Goal: Task Accomplishment & Management: Use online tool/utility

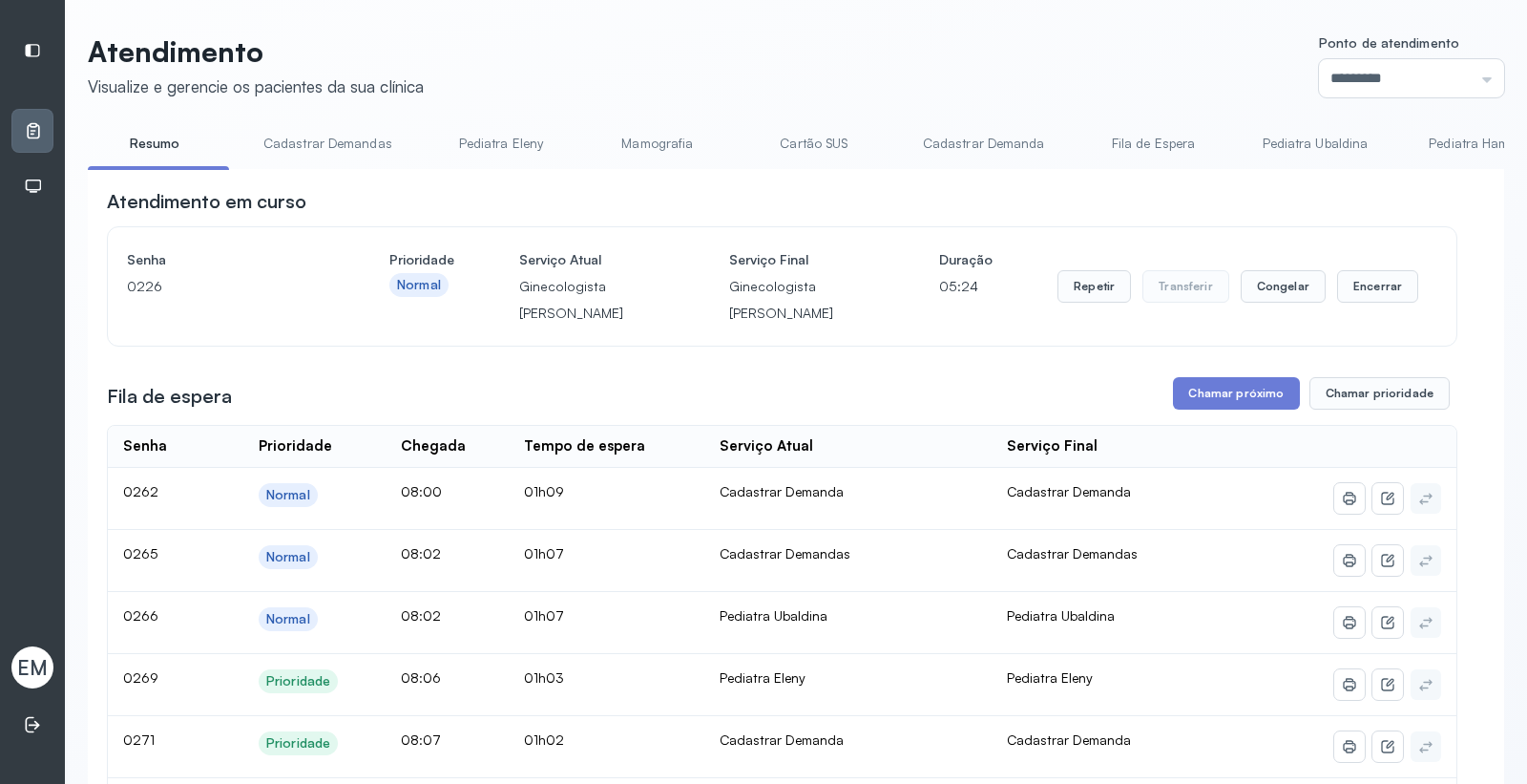
click at [31, 663] on span "EM" at bounding box center [32, 666] width 30 height 25
click at [33, 654] on span "EM" at bounding box center [32, 666] width 30 height 25
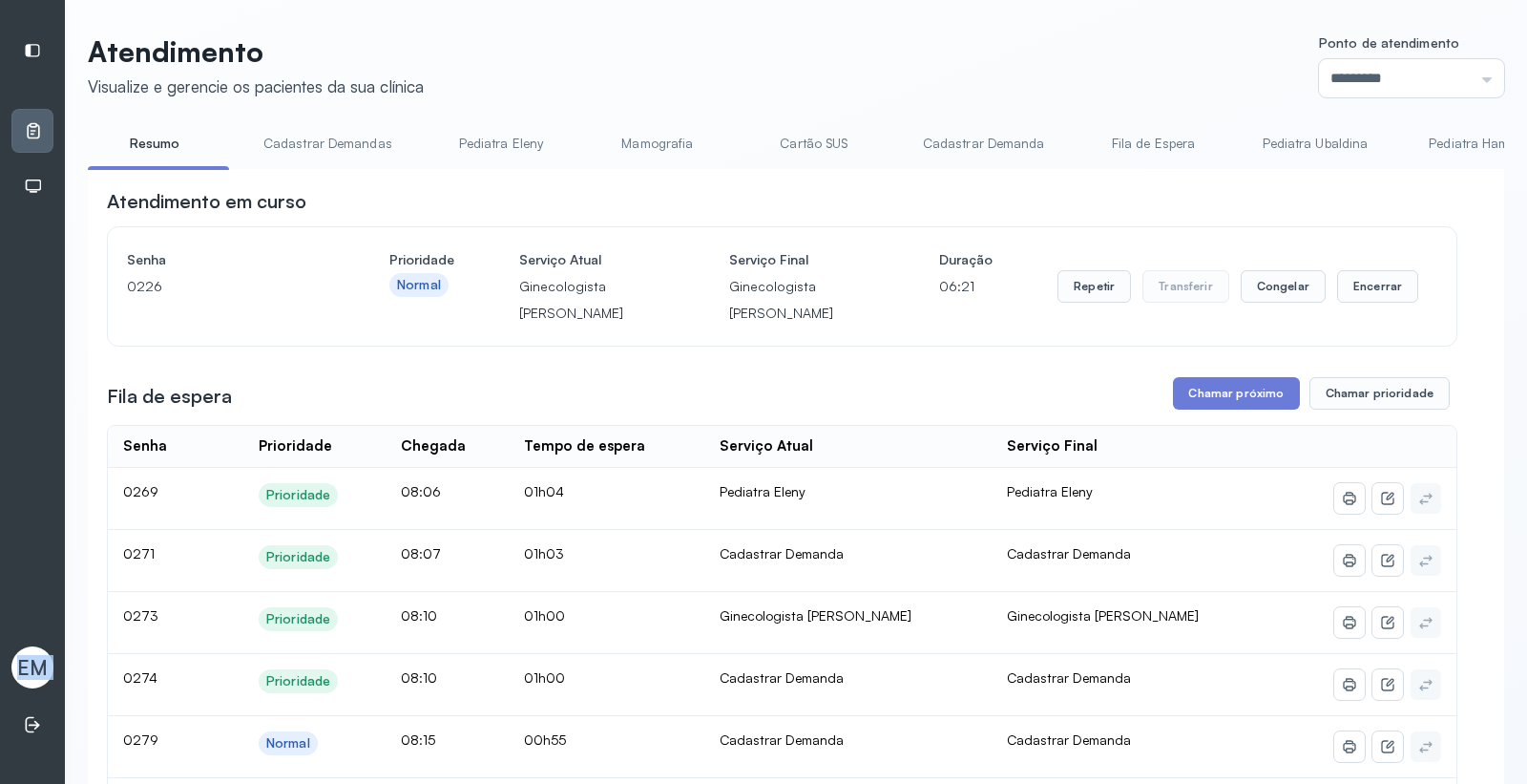
click at [33, 654] on span "EM" at bounding box center [32, 666] width 30 height 25
click at [1369, 293] on button "Encerrar" at bounding box center [1378, 286] width 81 height 32
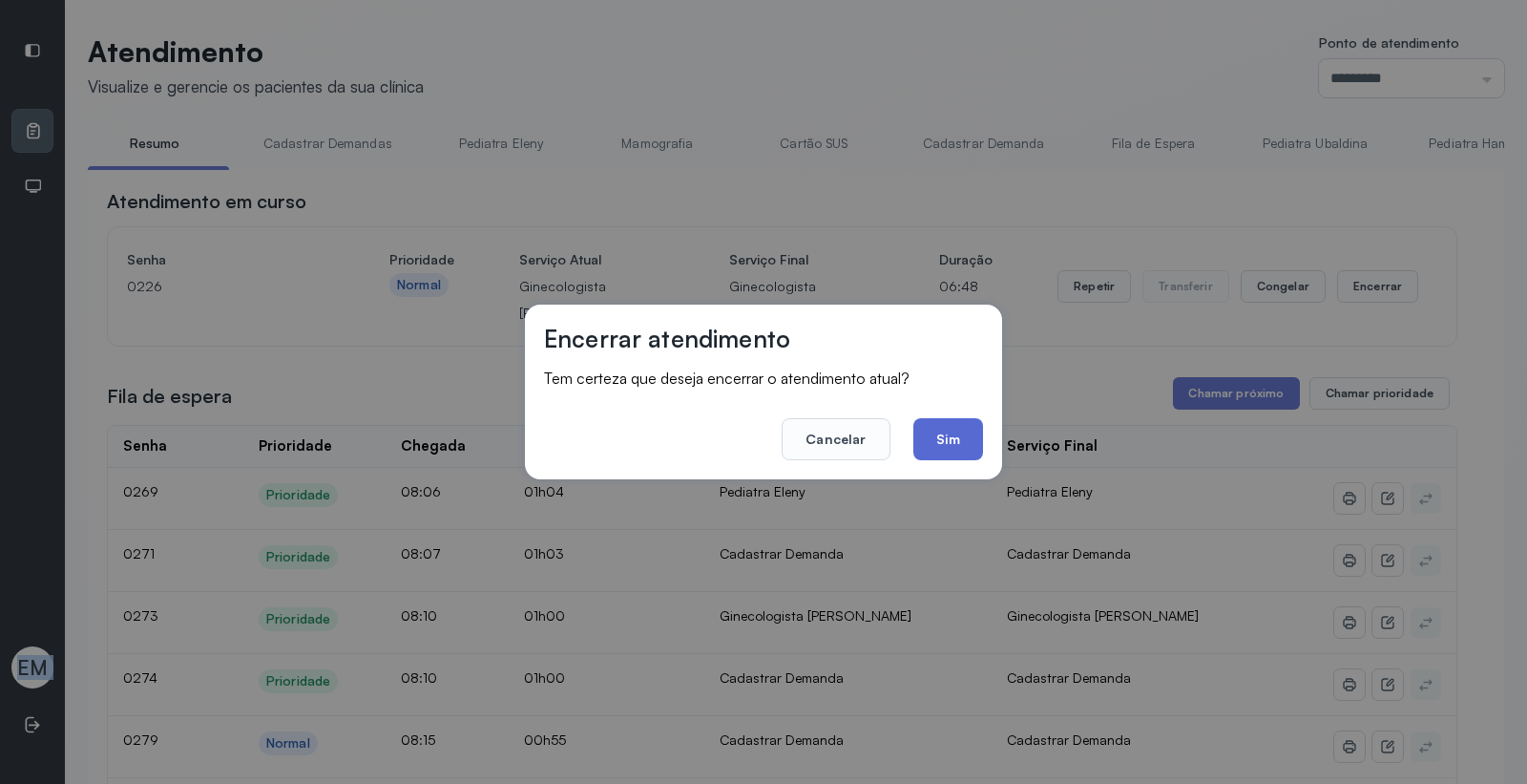
click at [931, 436] on button "Sim" at bounding box center [948, 439] width 70 height 42
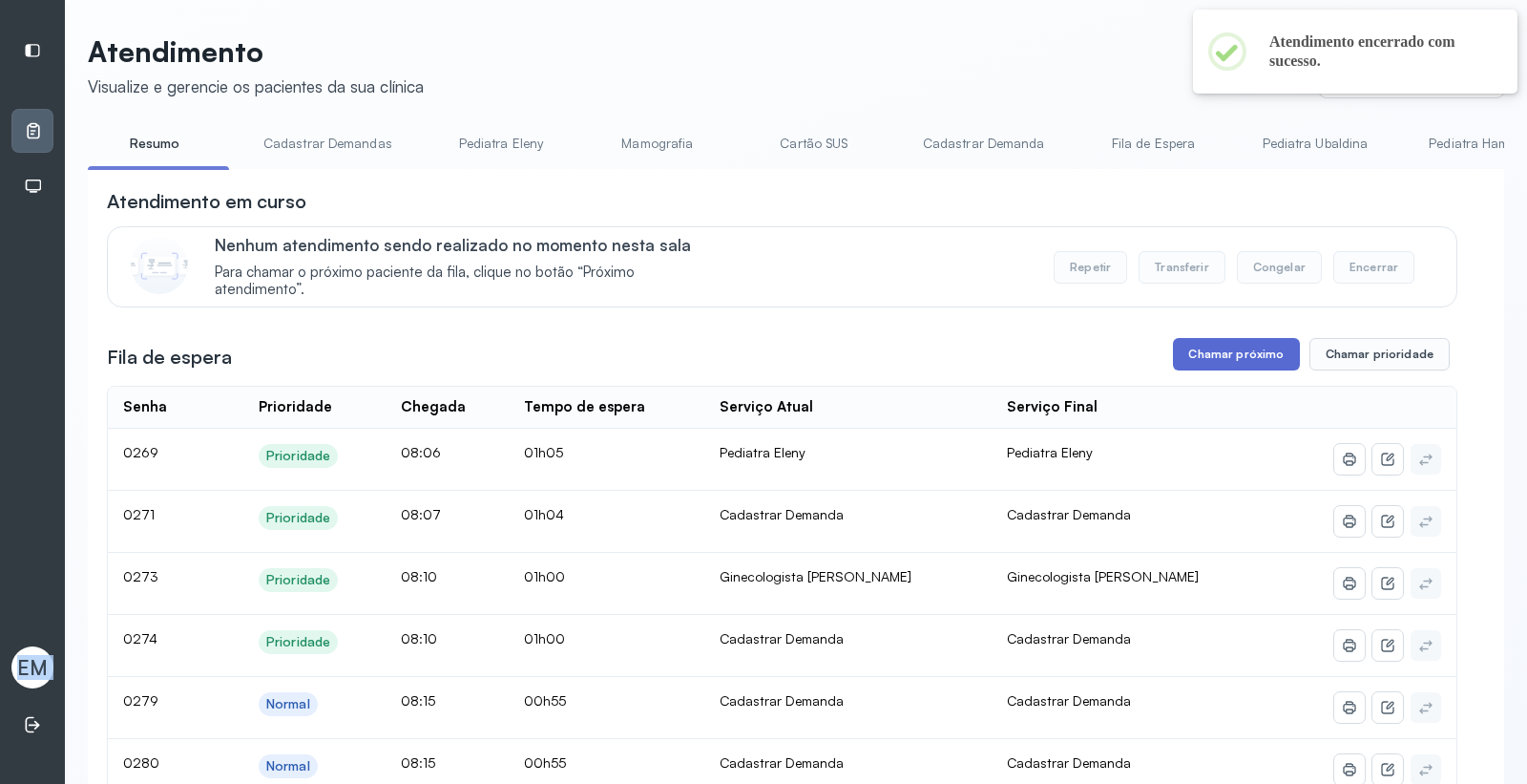
click at [1195, 358] on button "Chamar próximo" at bounding box center [1236, 353] width 126 height 32
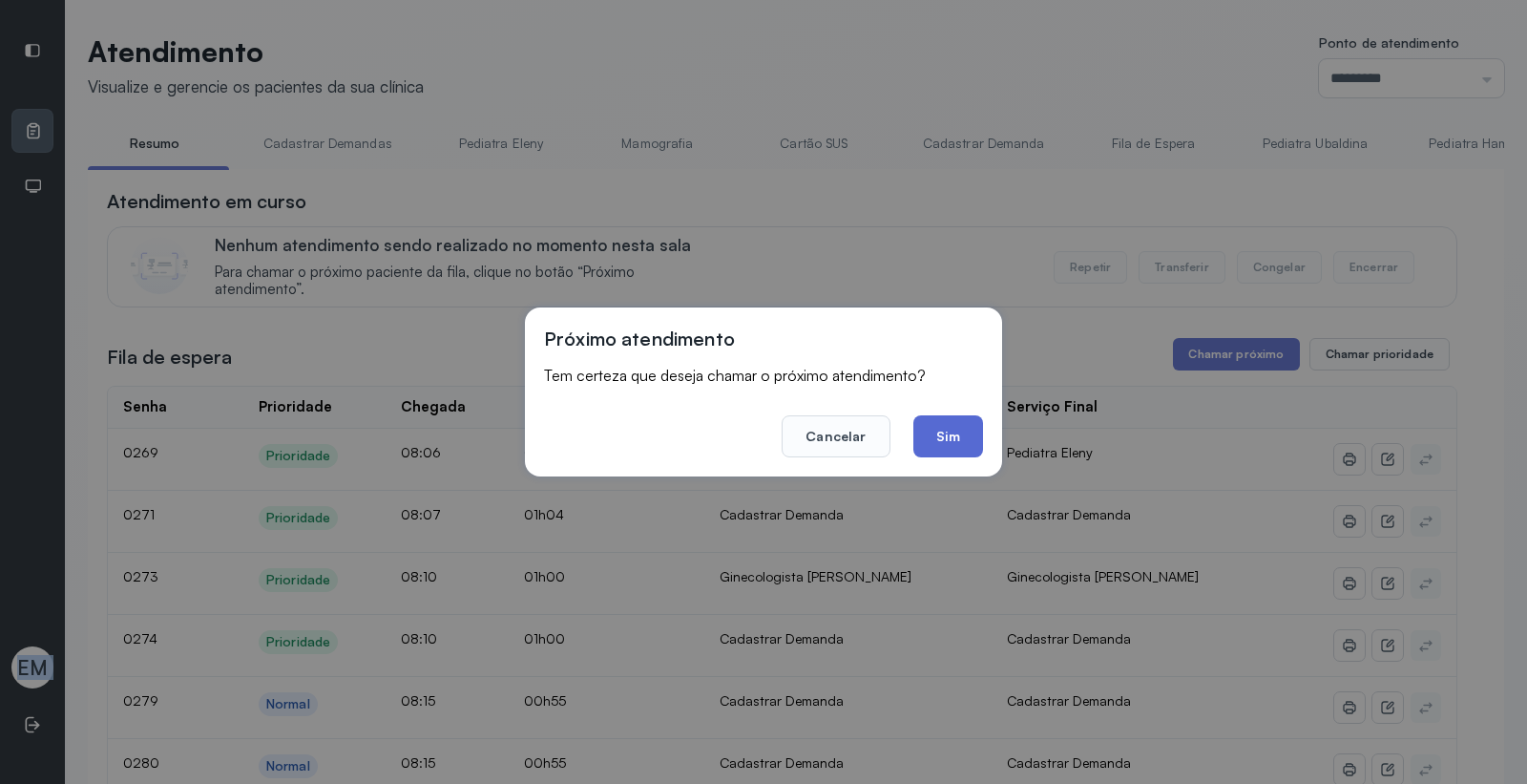
click at [945, 424] on button "Sim" at bounding box center [948, 436] width 70 height 42
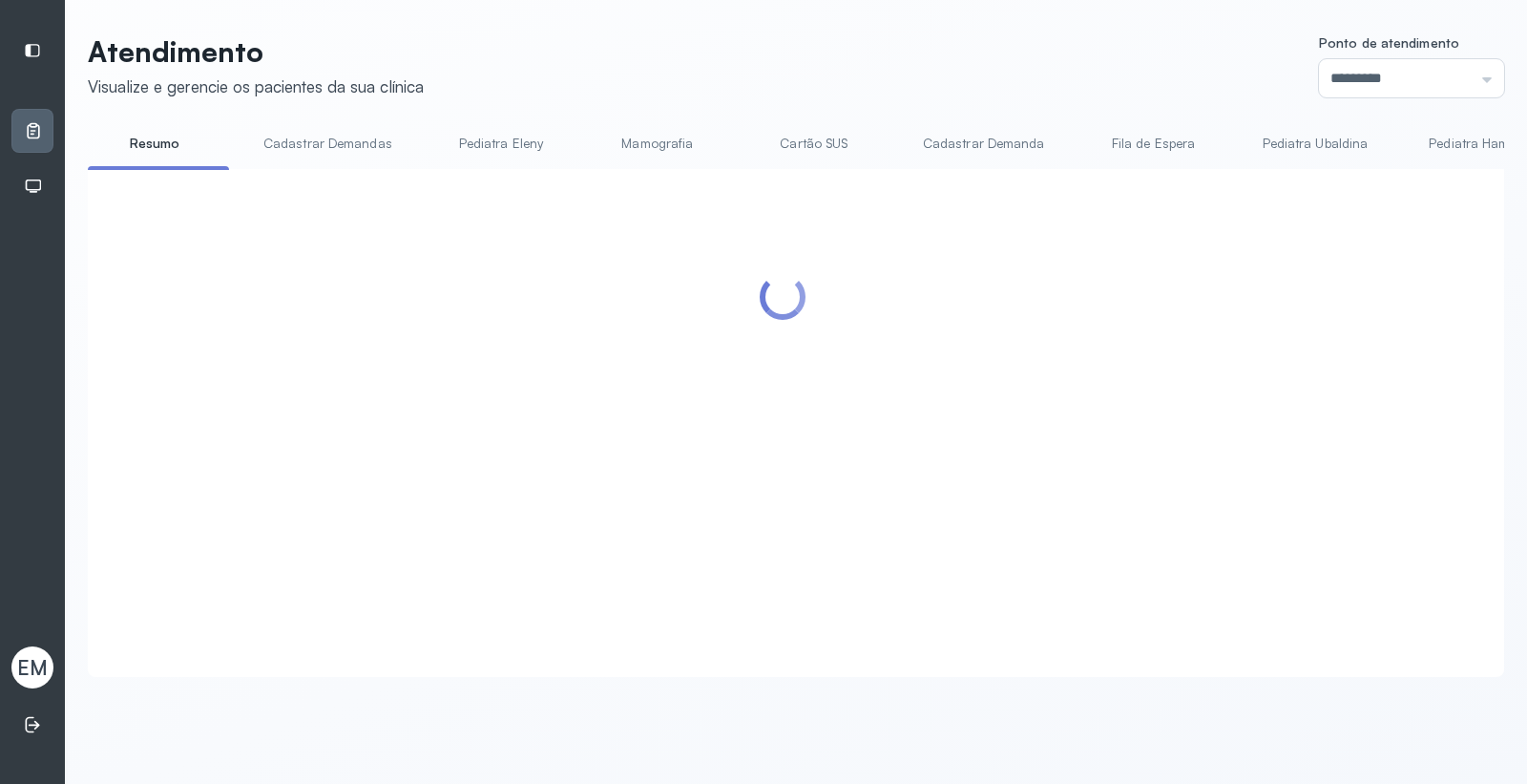
click at [1080, 279] on div at bounding box center [782, 399] width 1350 height 423
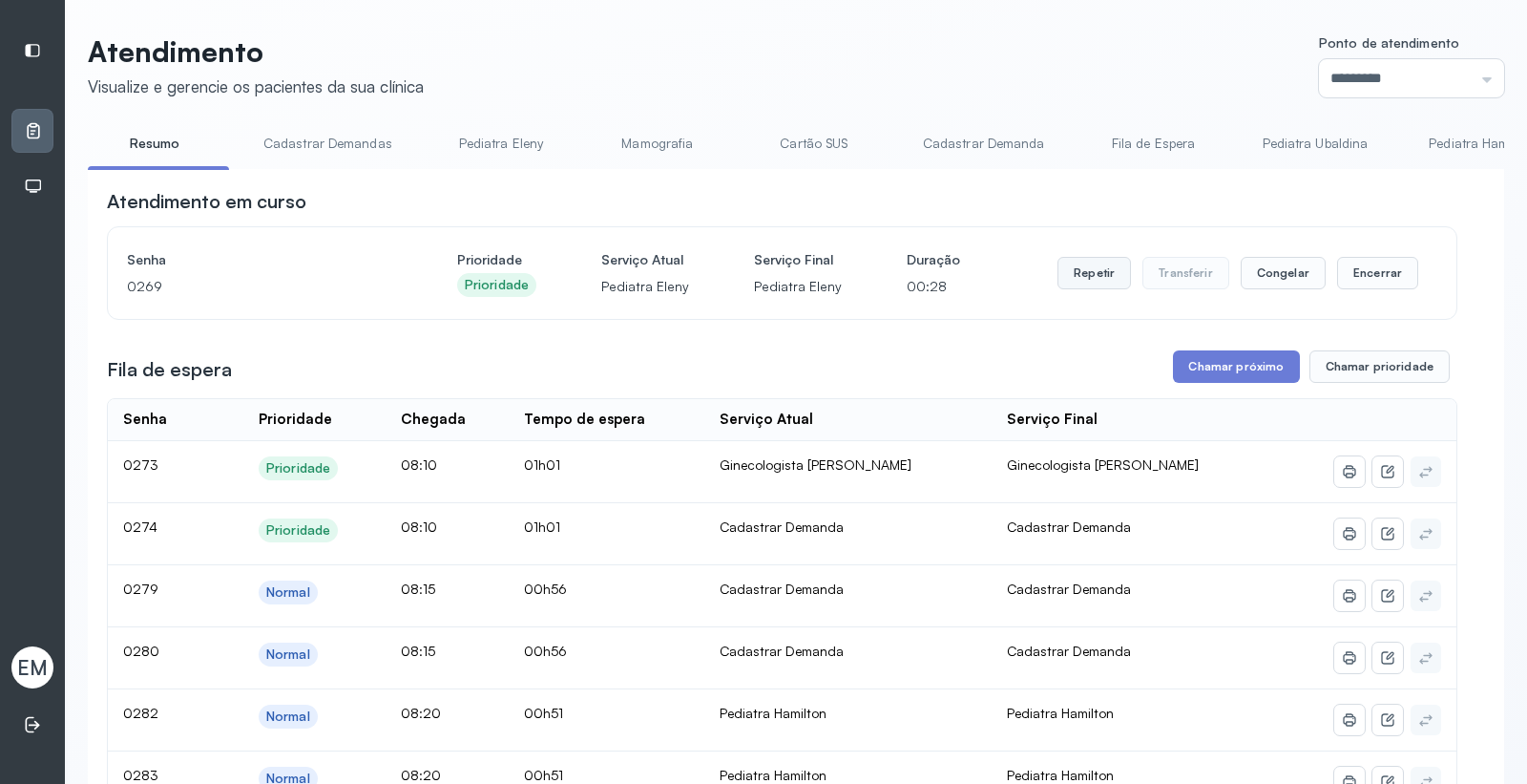
click at [1084, 282] on button "Repetir" at bounding box center [1094, 273] width 74 height 32
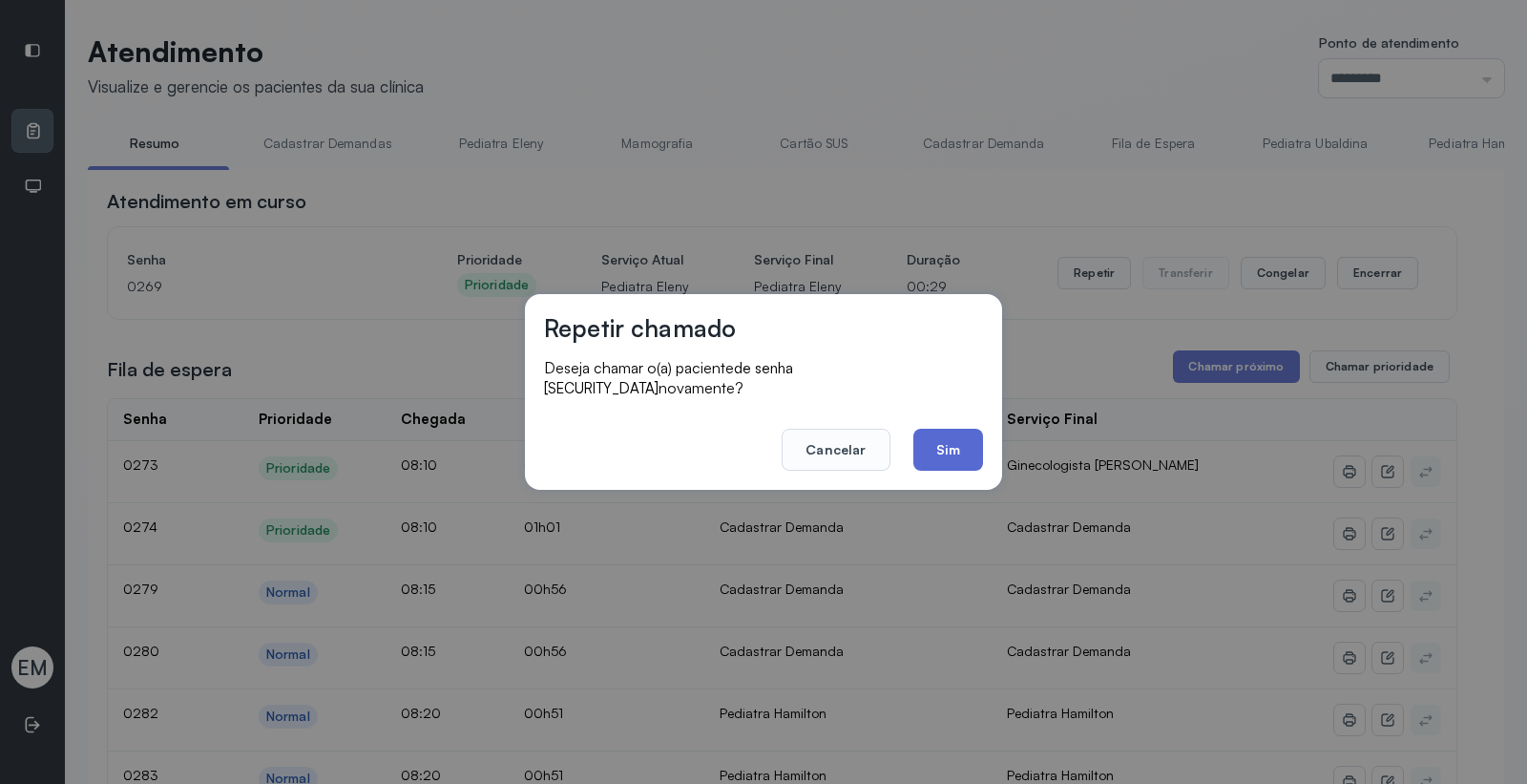
click at [933, 451] on button "Sim" at bounding box center [948, 449] width 70 height 42
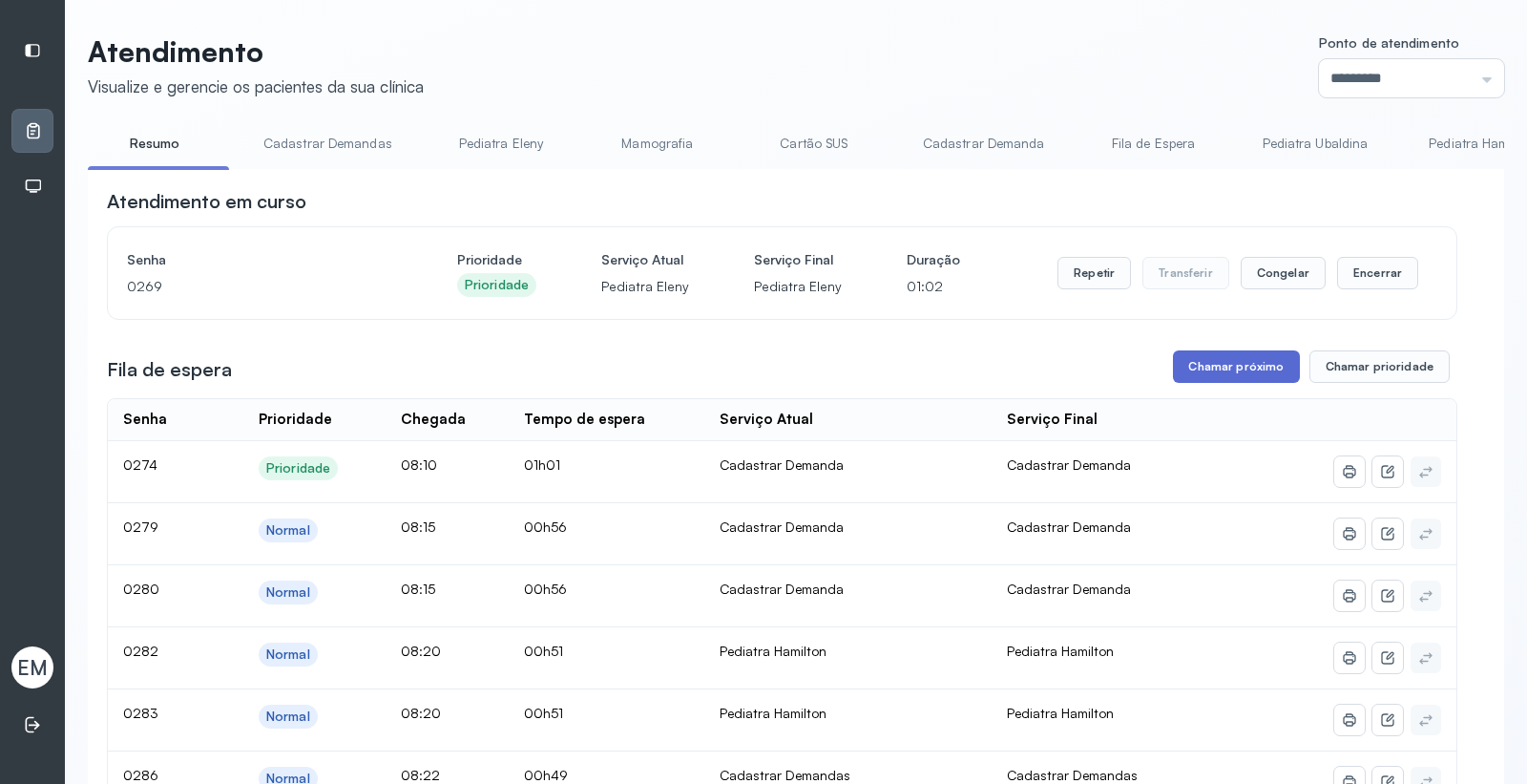
click at [1193, 374] on button "Chamar próximo" at bounding box center [1236, 366] width 126 height 32
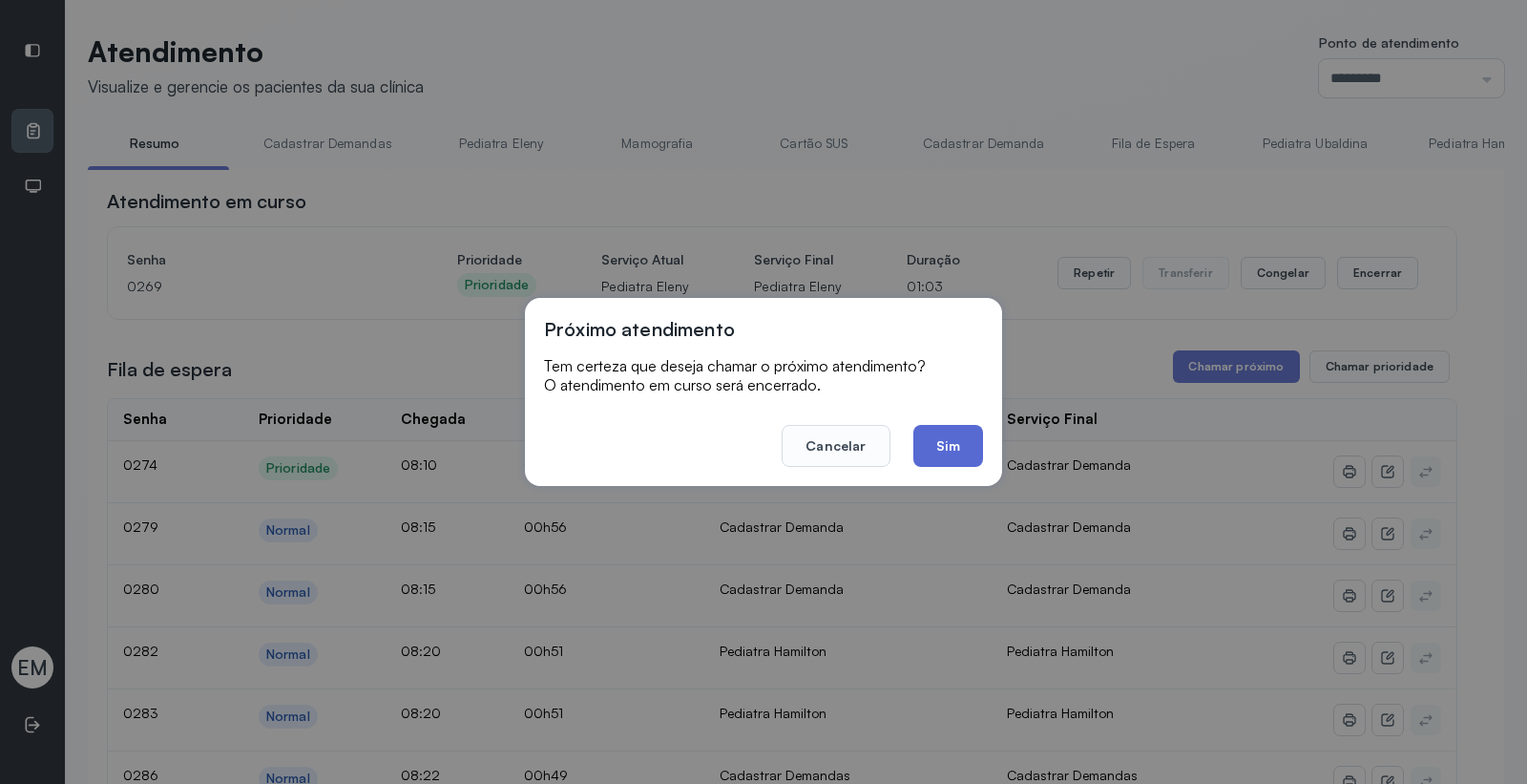
click at [971, 428] on button "Sim" at bounding box center [948, 445] width 70 height 42
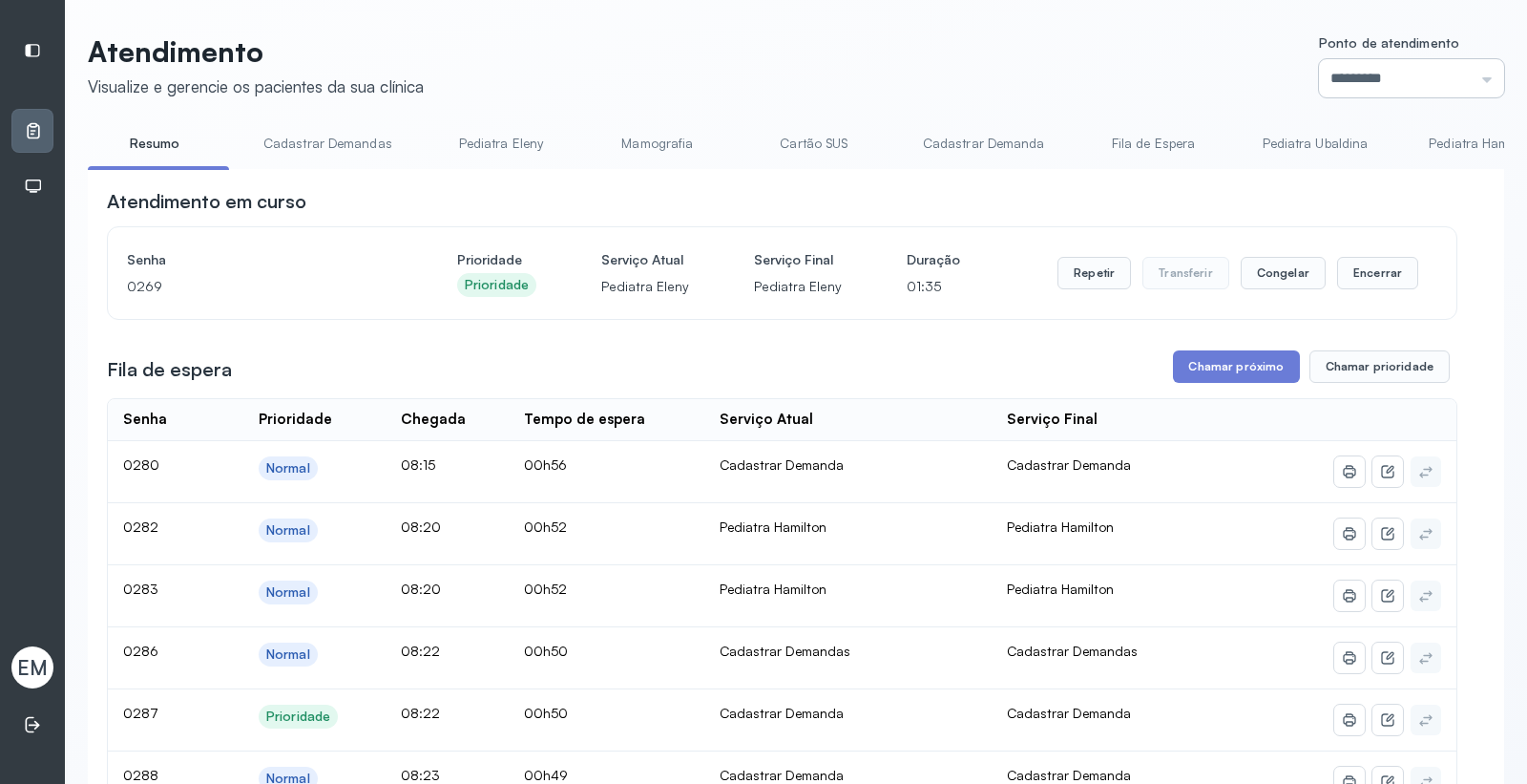
click at [1435, 75] on input "*********" at bounding box center [1411, 78] width 185 height 38
click at [1243, 163] on li "Fila de Espera" at bounding box center [1319, 149] width 152 height 43
click at [38, 658] on span "EM" at bounding box center [32, 666] width 30 height 25
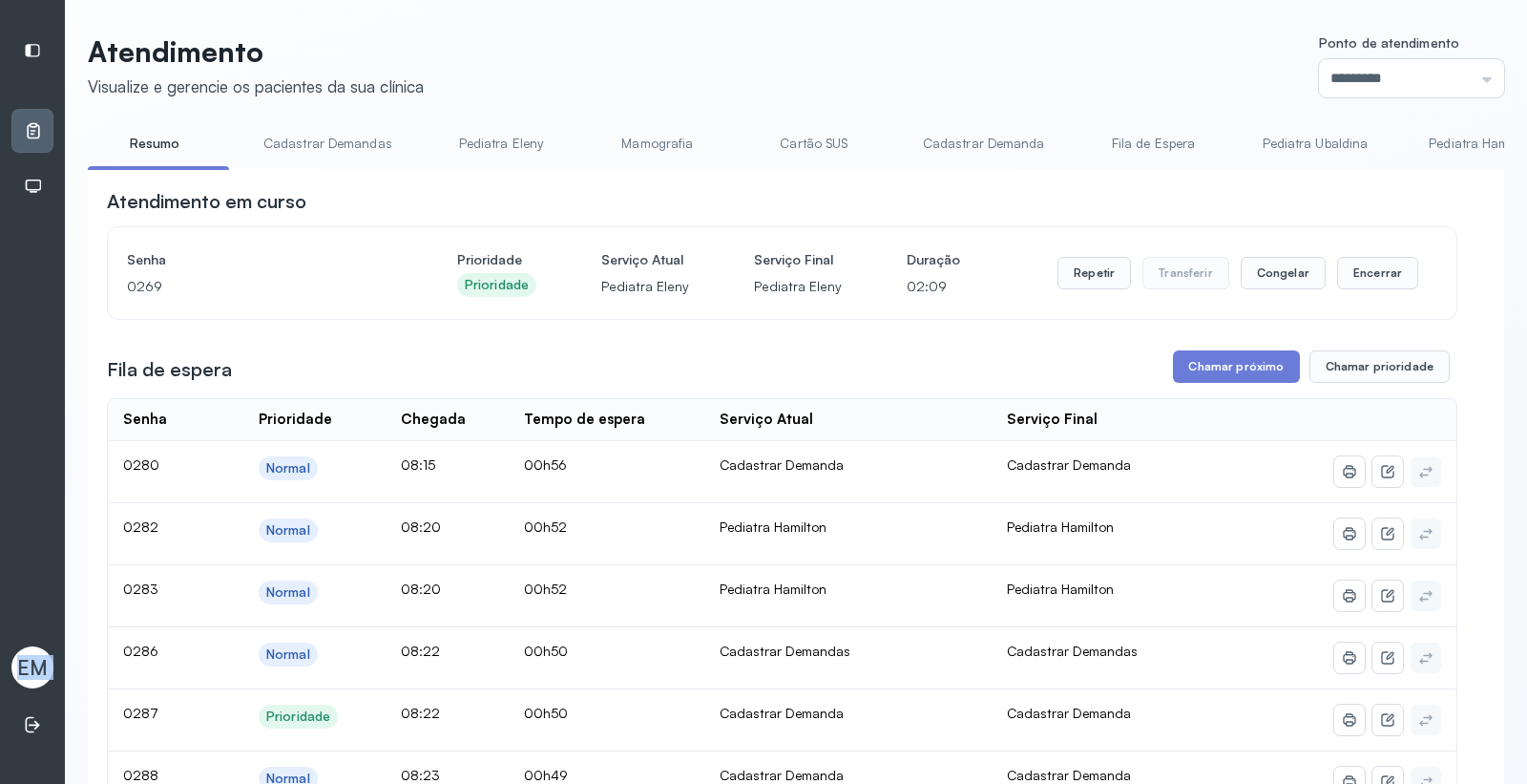
click at [38, 658] on span "EM" at bounding box center [32, 666] width 30 height 25
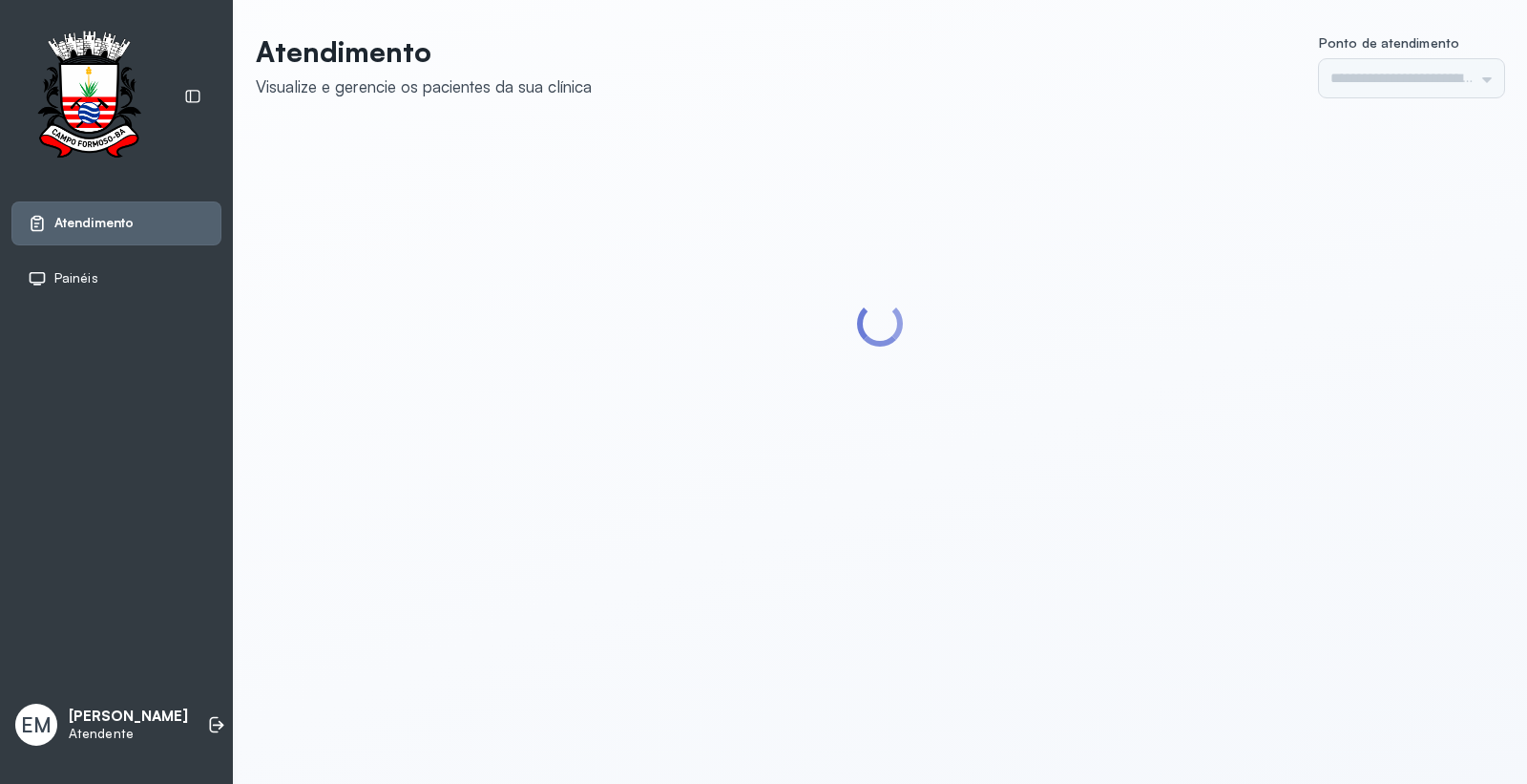
type input "*********"
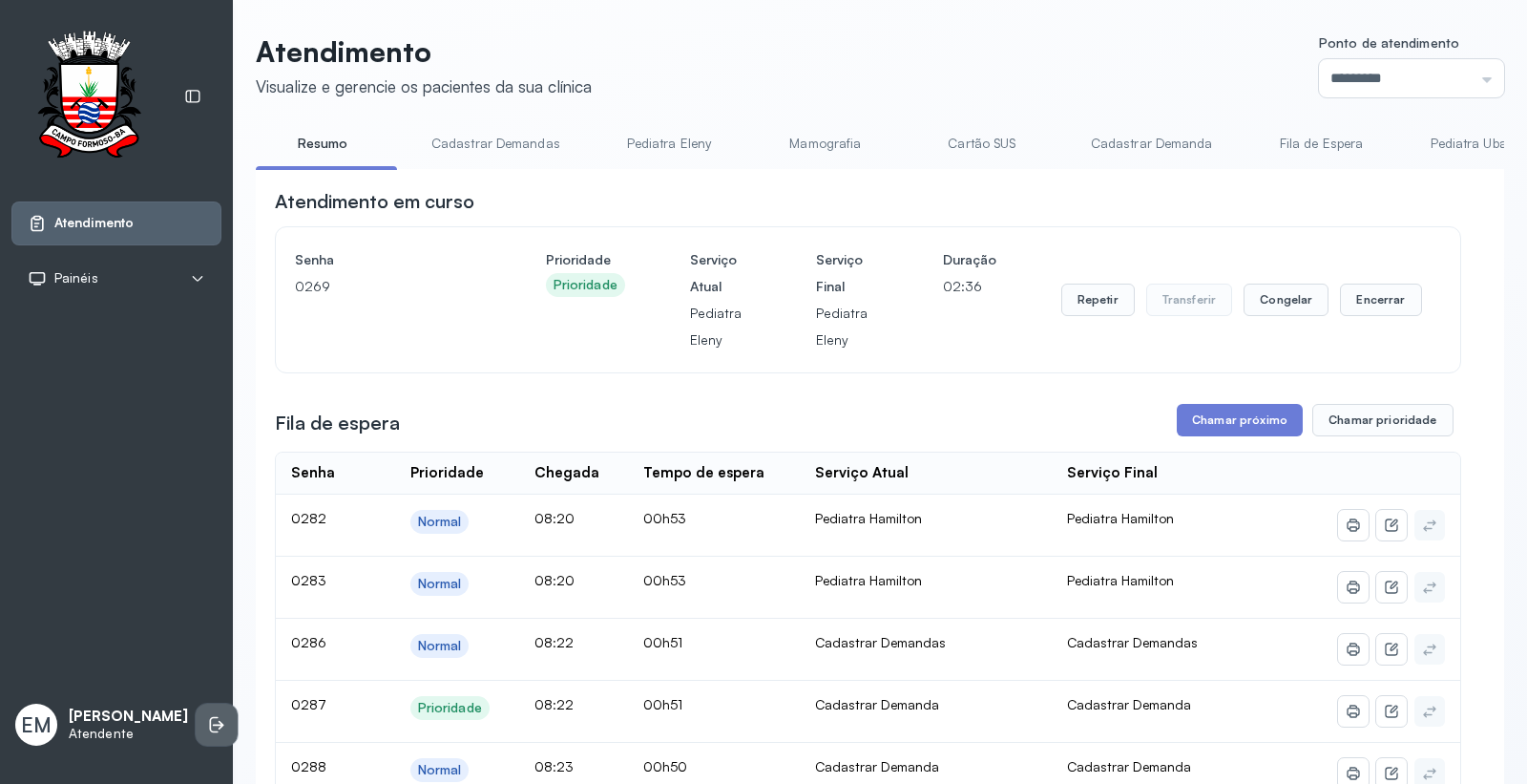
click at [207, 718] on icon at bounding box center [216, 723] width 19 height 19
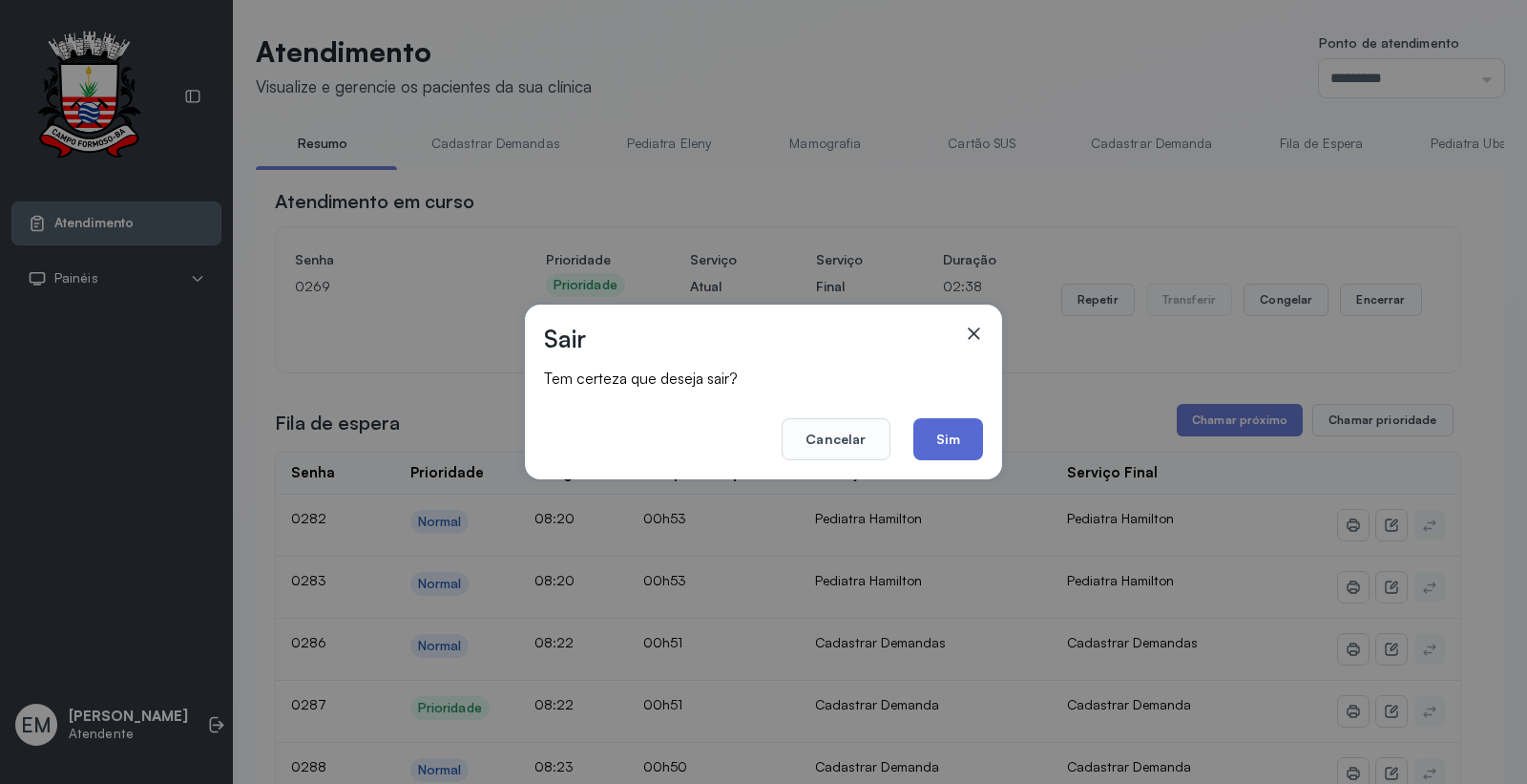
click at [945, 430] on button "Sim" at bounding box center [948, 439] width 70 height 42
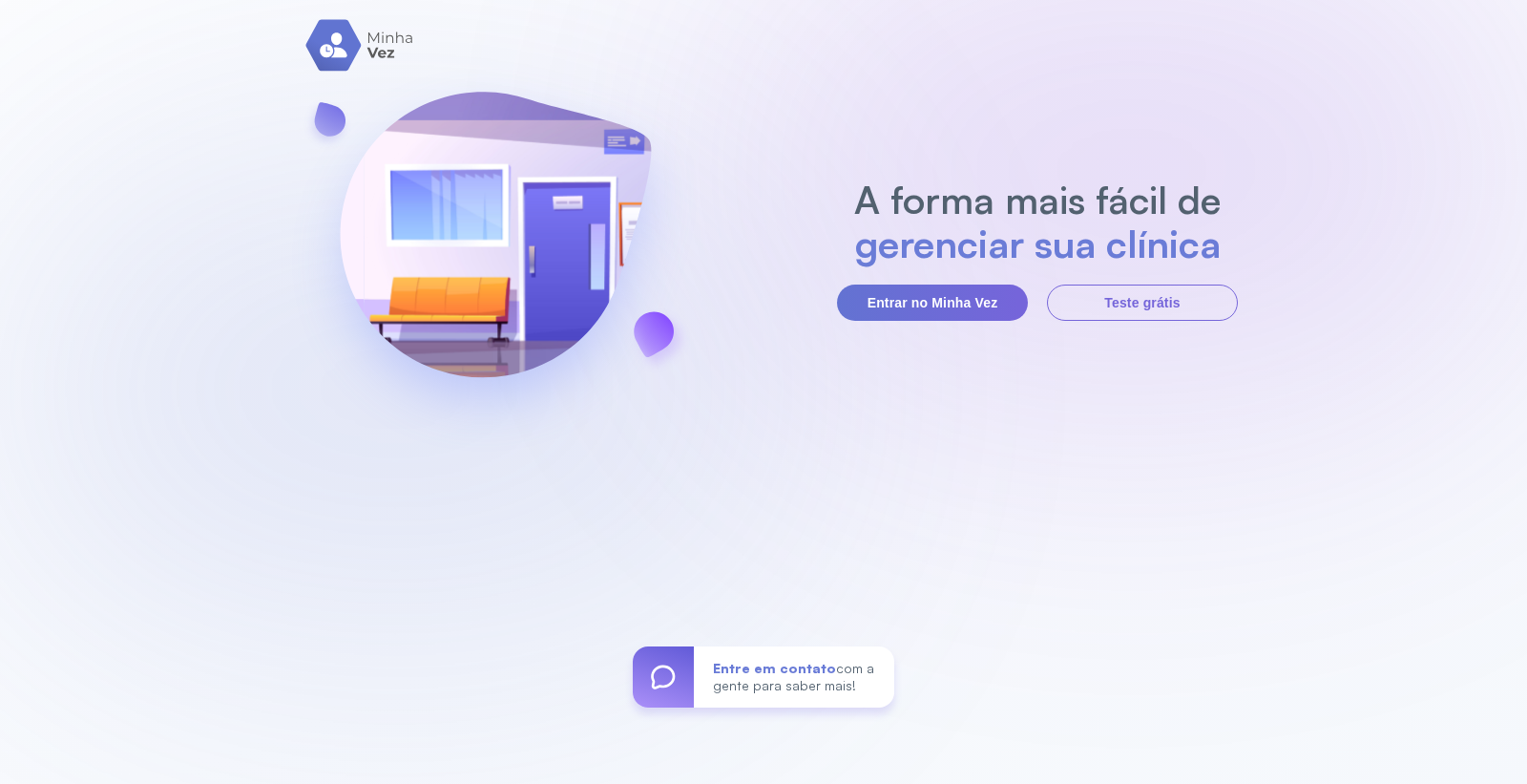
click at [932, 282] on section "A forma mais fácil de gerenciar sua clínica Entrar no Minha Vez Teste grátis" at bounding box center [1037, 249] width 401 height 143
click at [935, 293] on button "Entrar no Minha Vez" at bounding box center [932, 302] width 191 height 36
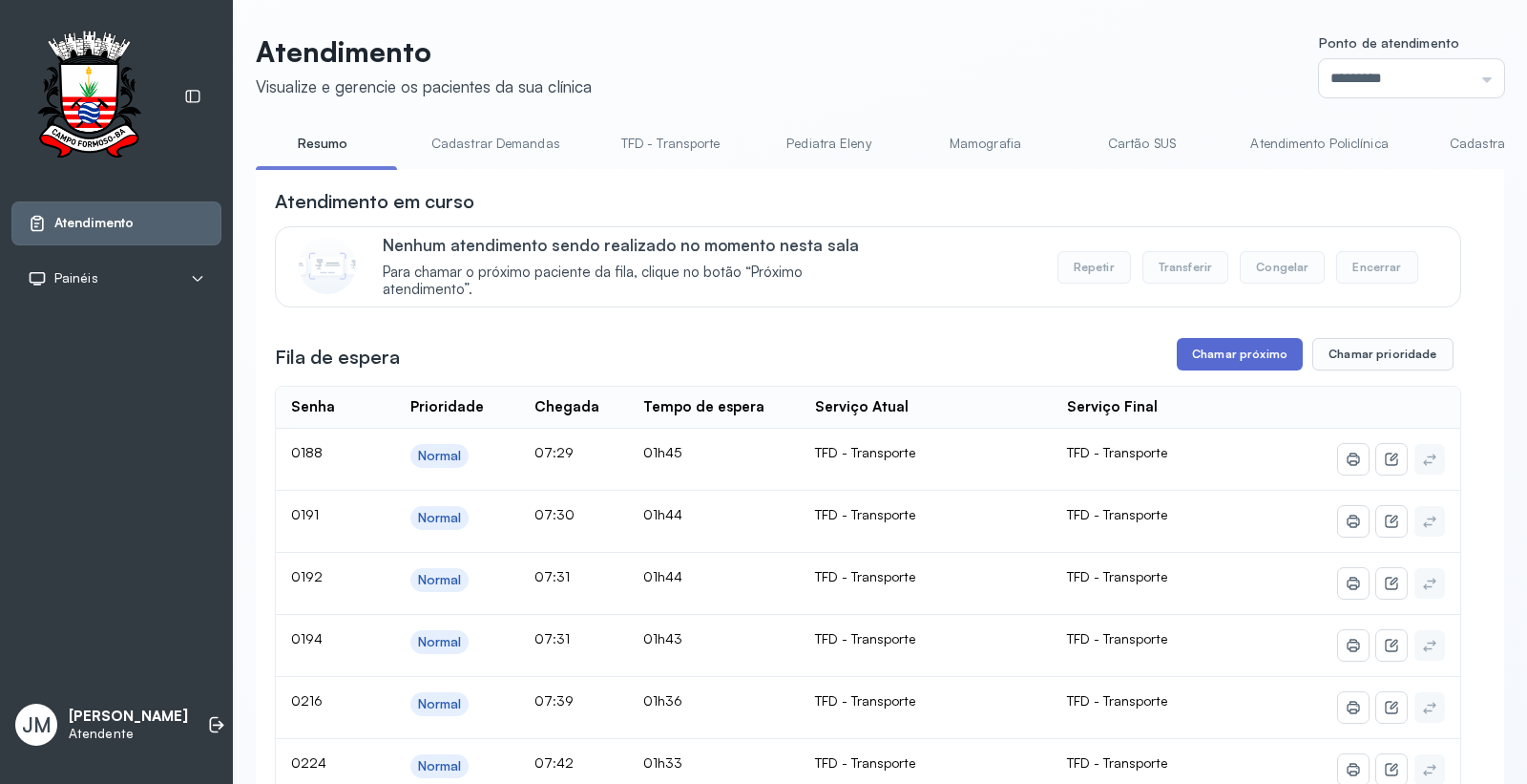
click at [1223, 366] on button "Chamar próximo" at bounding box center [1239, 353] width 126 height 32
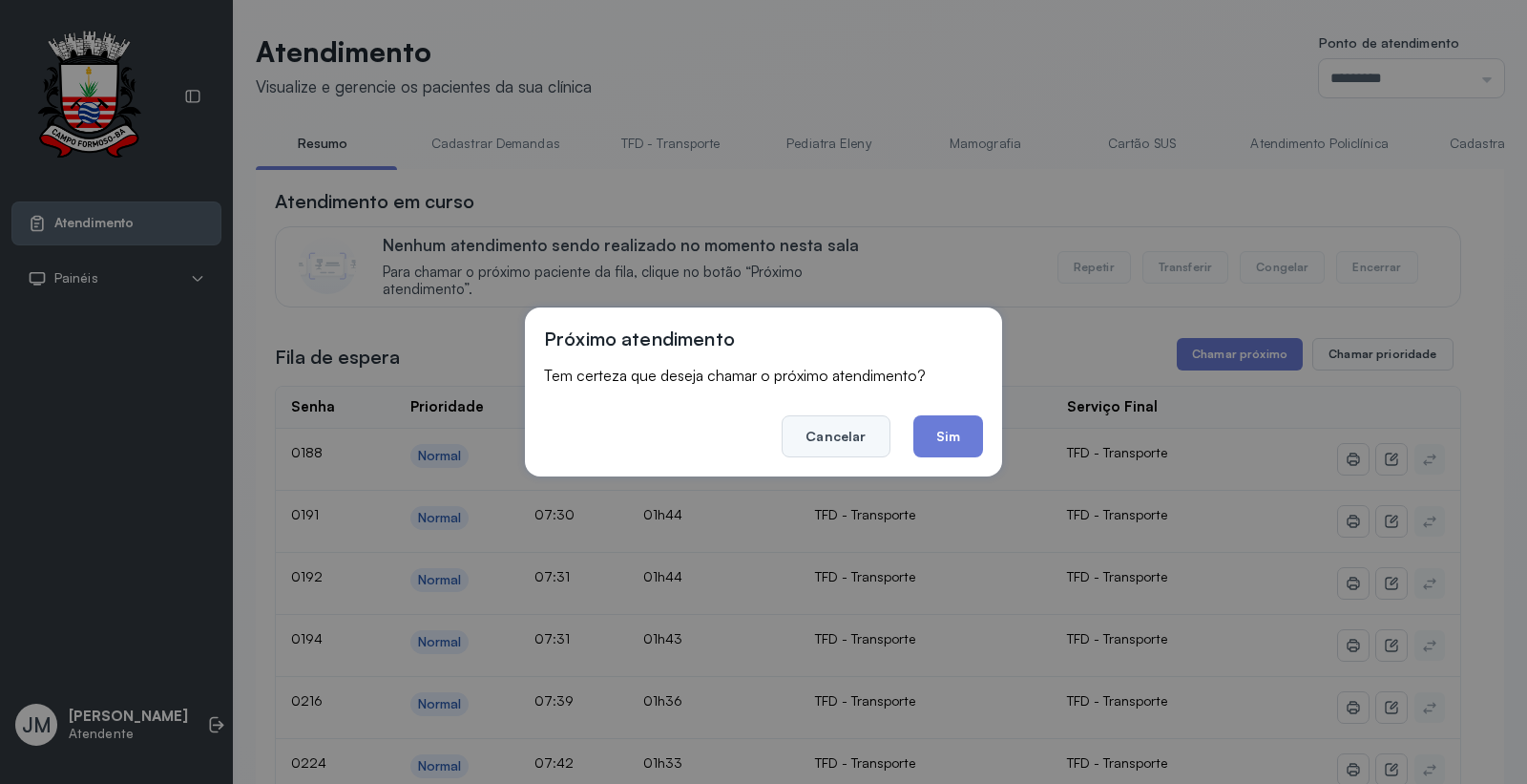
click at [853, 434] on button "Cancelar" at bounding box center [836, 436] width 108 height 42
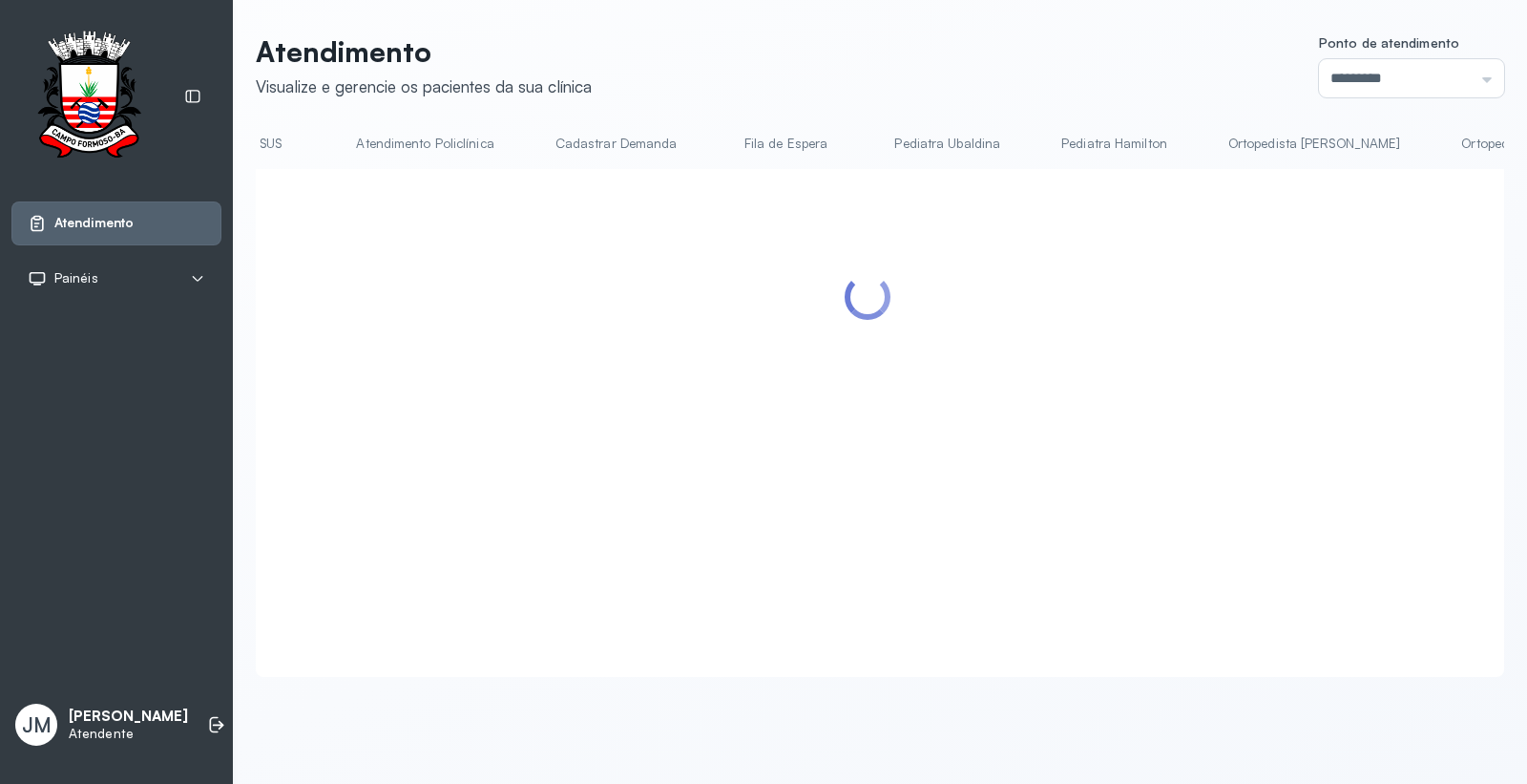
scroll to position [0, 904]
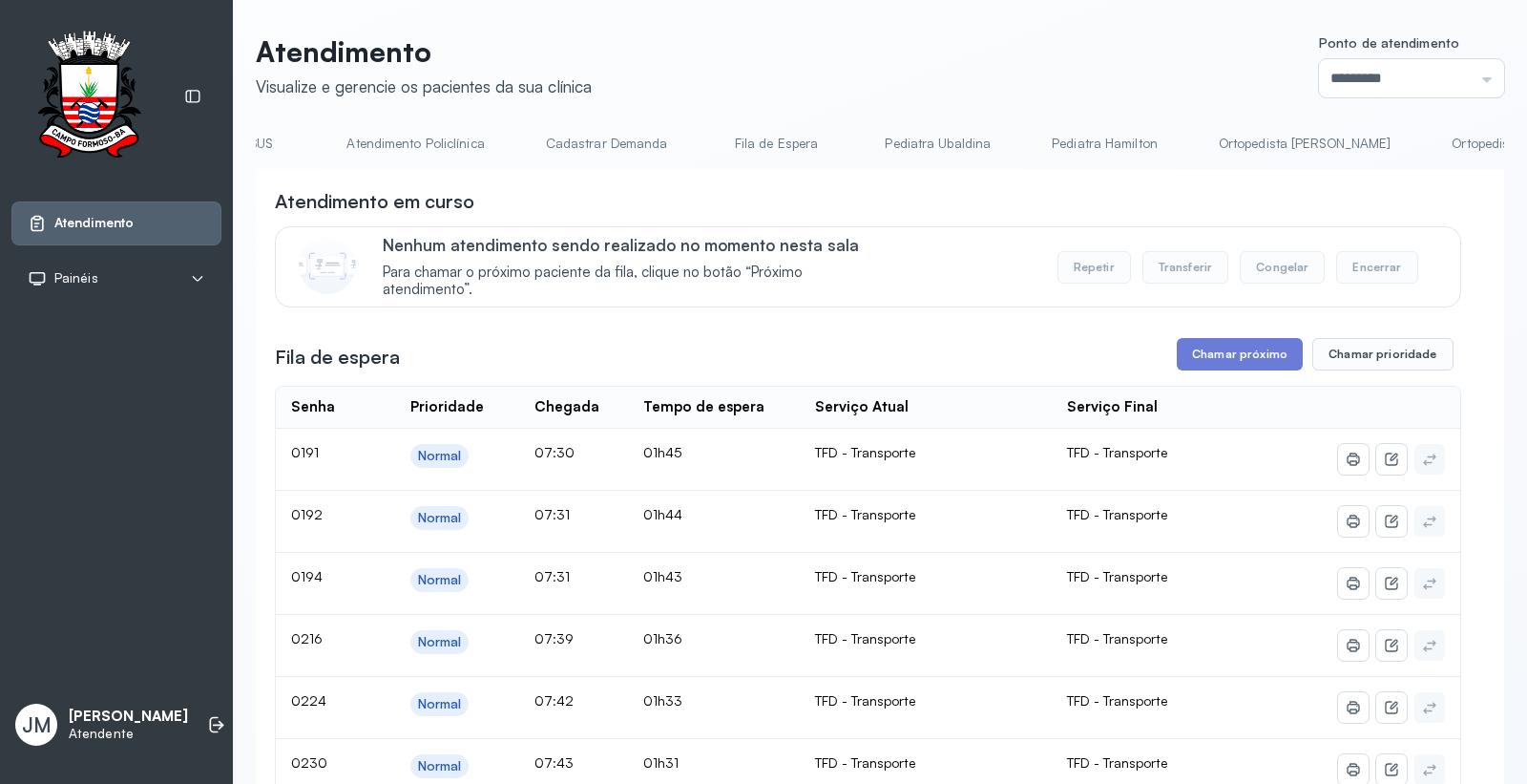
click at [614, 138] on link "Cadastrar Demanda" at bounding box center [606, 143] width 160 height 31
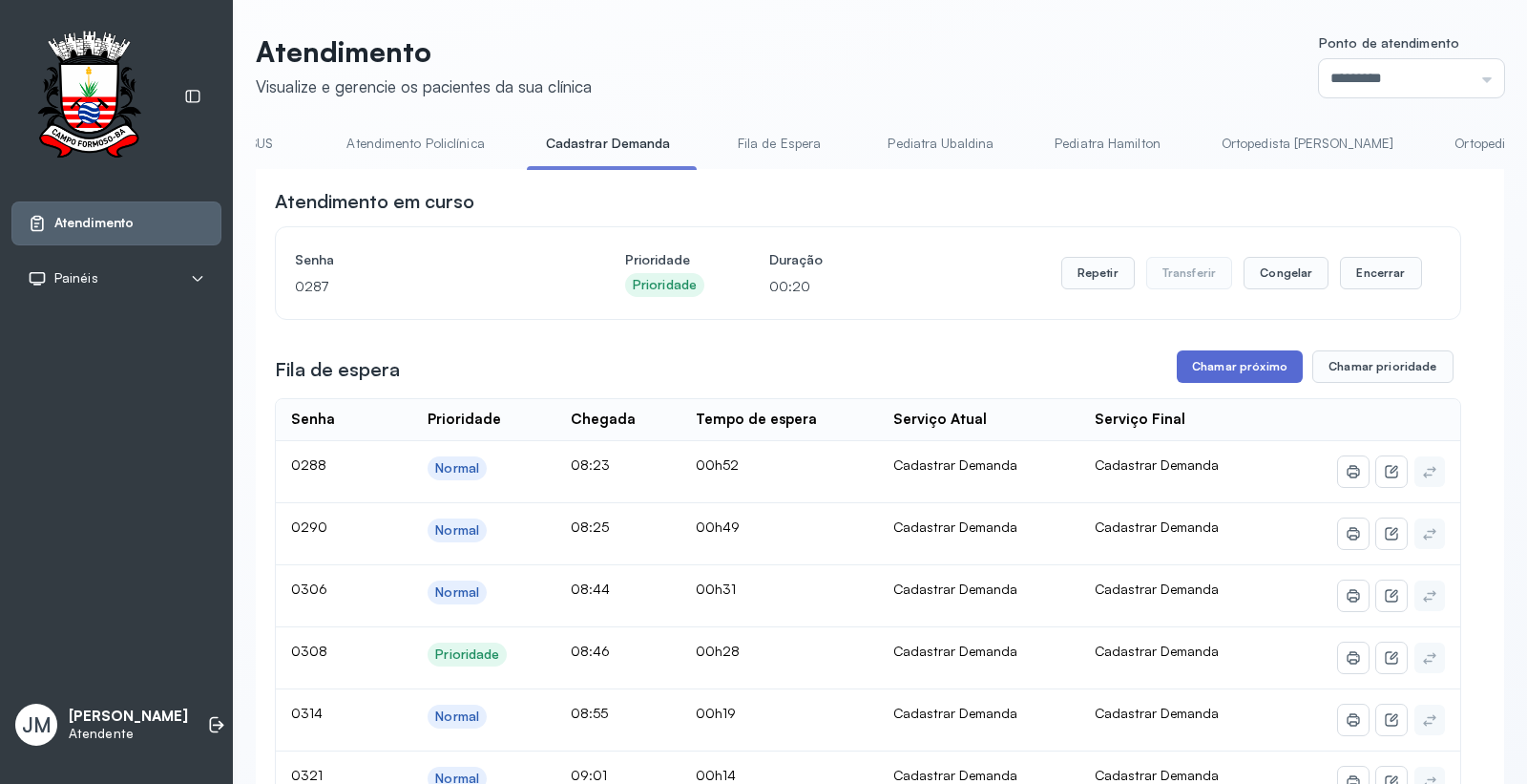
click at [1253, 366] on button "Chamar próximo" at bounding box center [1239, 366] width 126 height 32
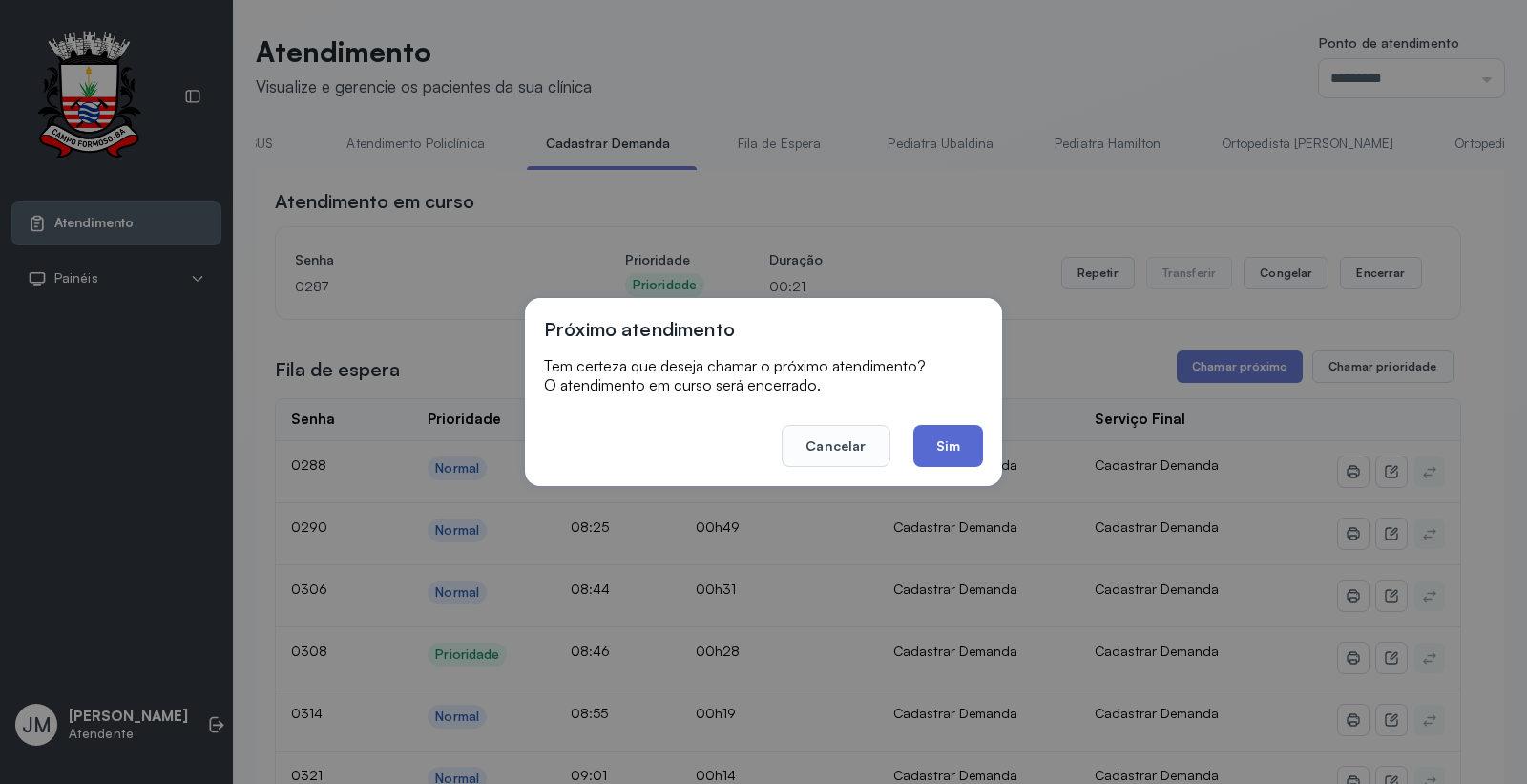
click at [952, 444] on button "Sim" at bounding box center [948, 445] width 70 height 42
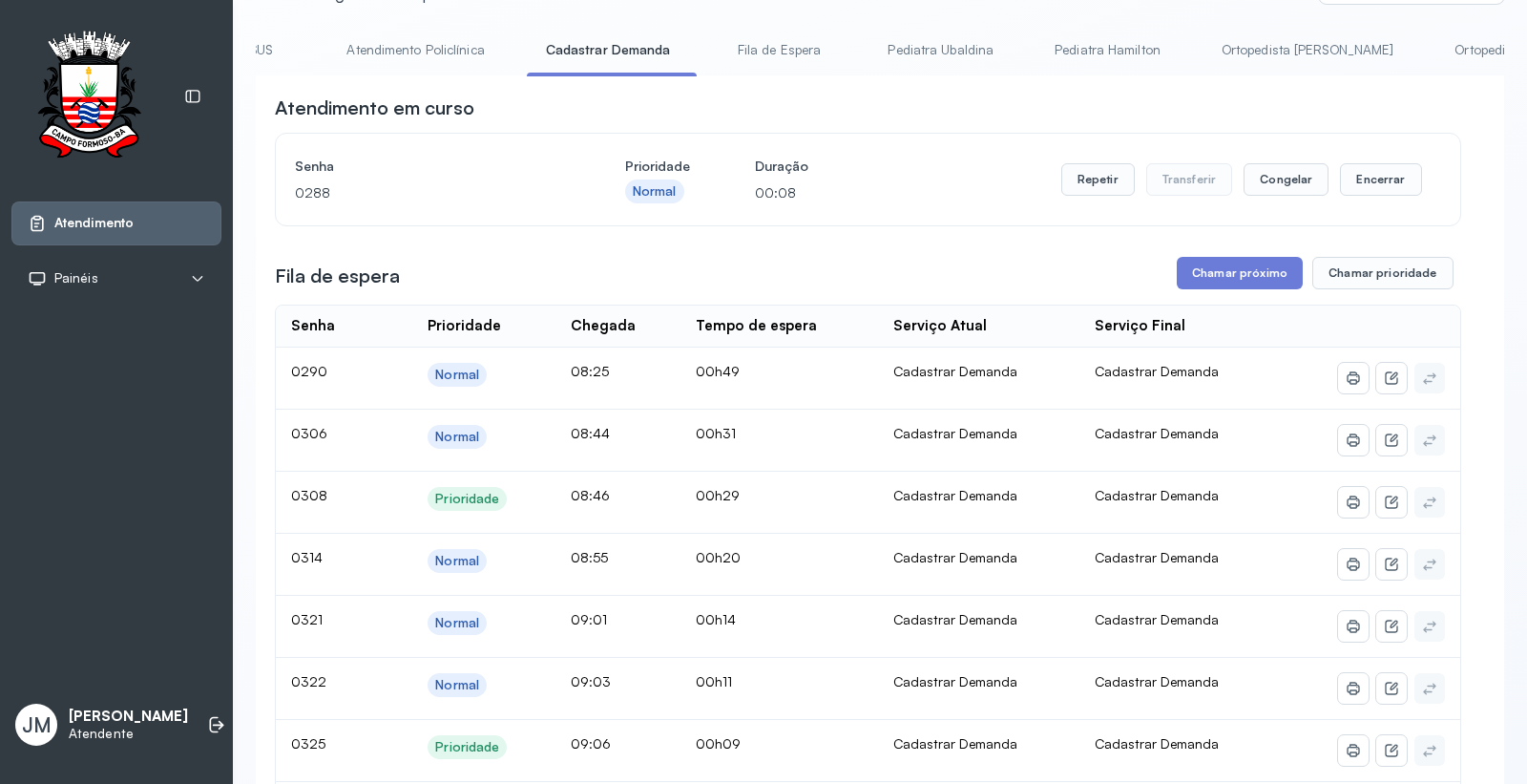
scroll to position [0, 0]
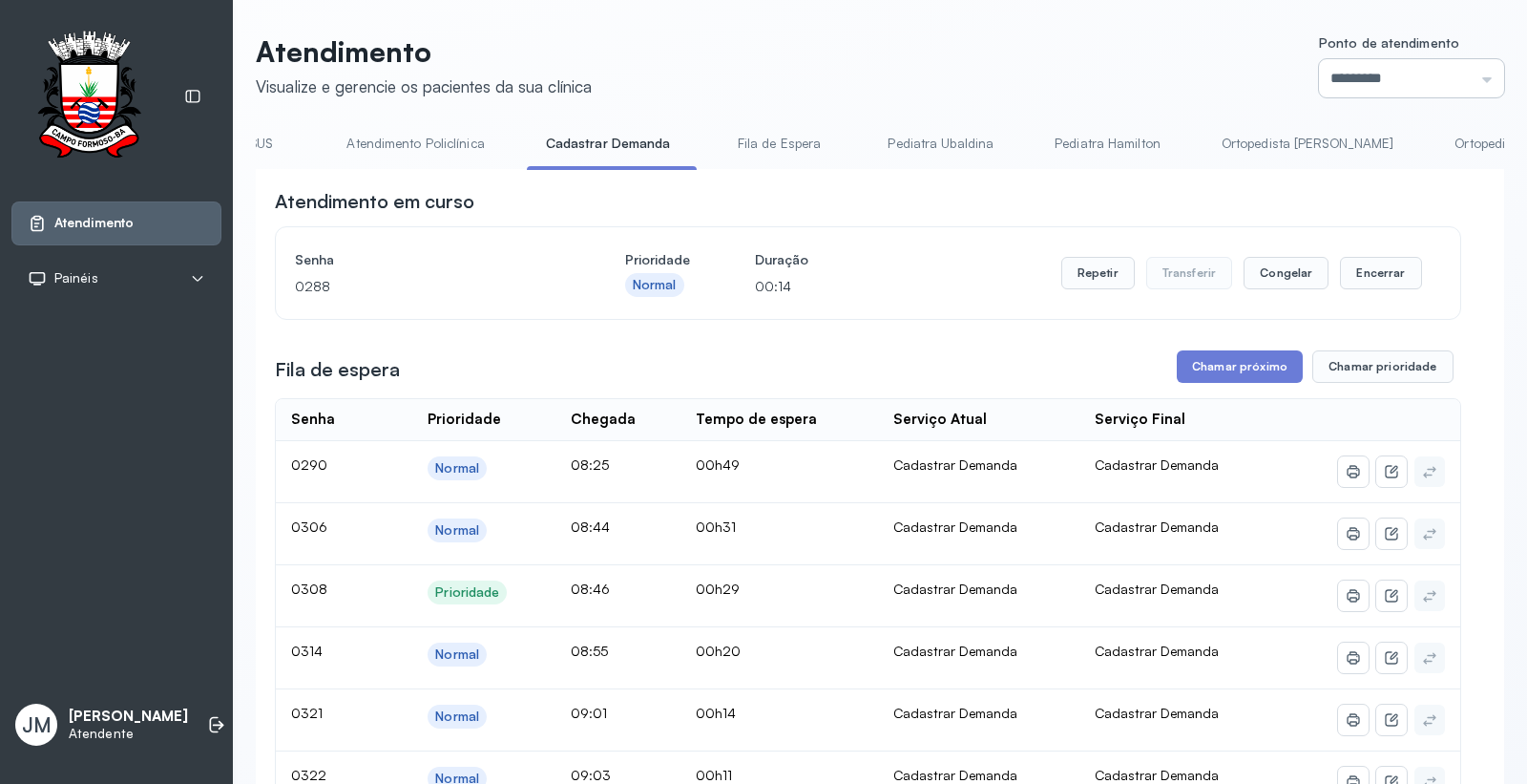
click at [1446, 72] on input "*********" at bounding box center [1411, 78] width 185 height 38
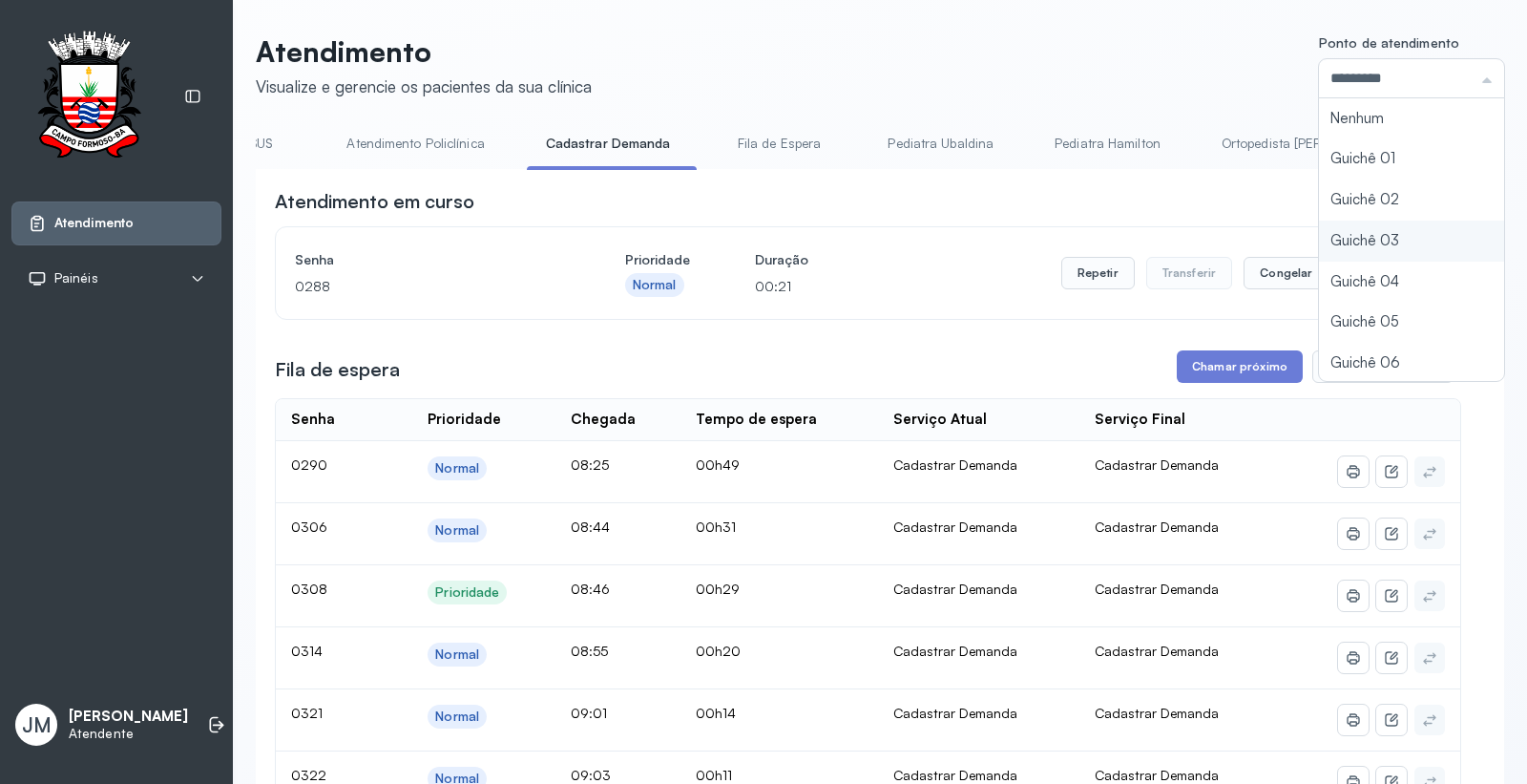
type input "*********"
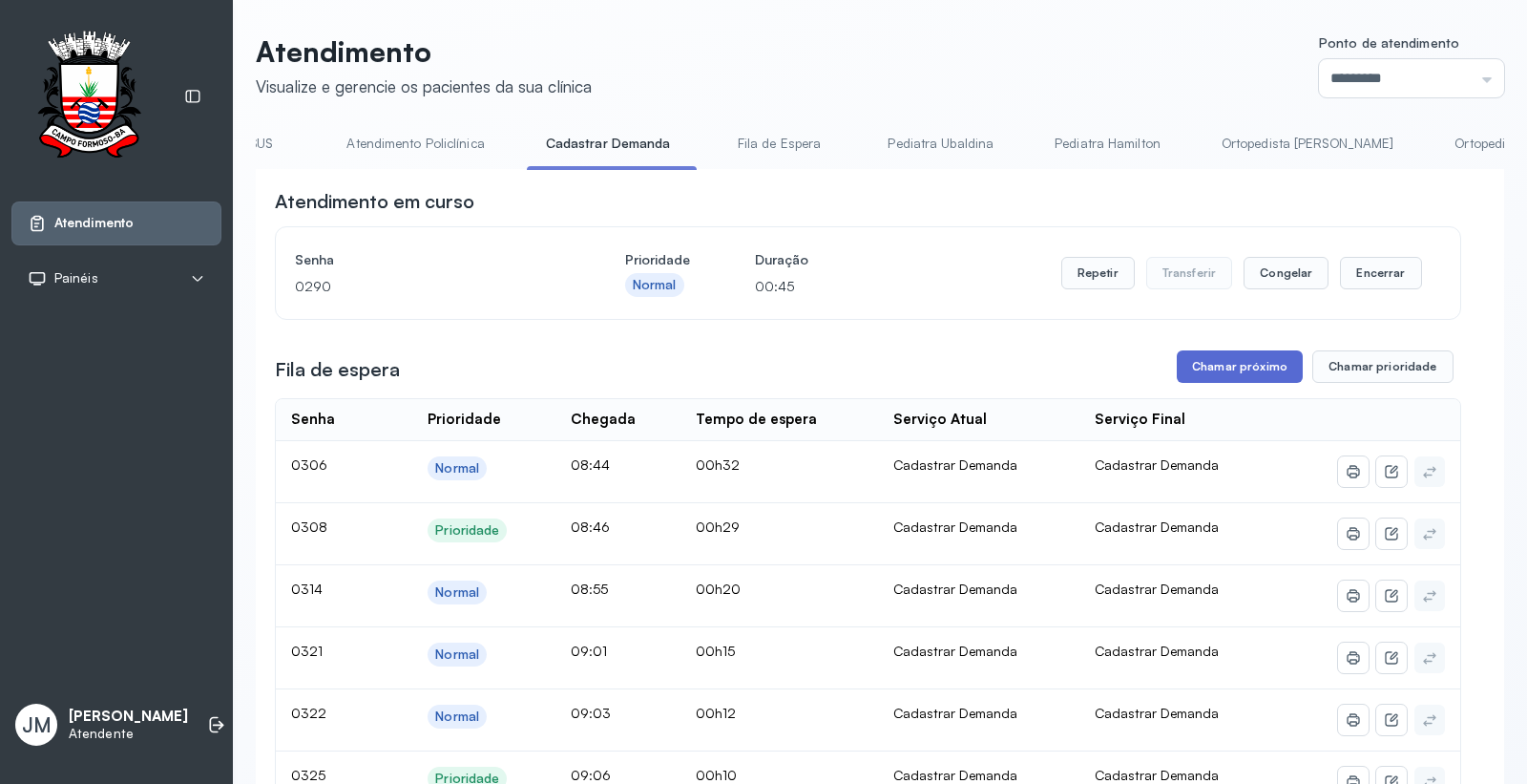
click at [1237, 368] on button "Chamar próximo" at bounding box center [1239, 366] width 126 height 32
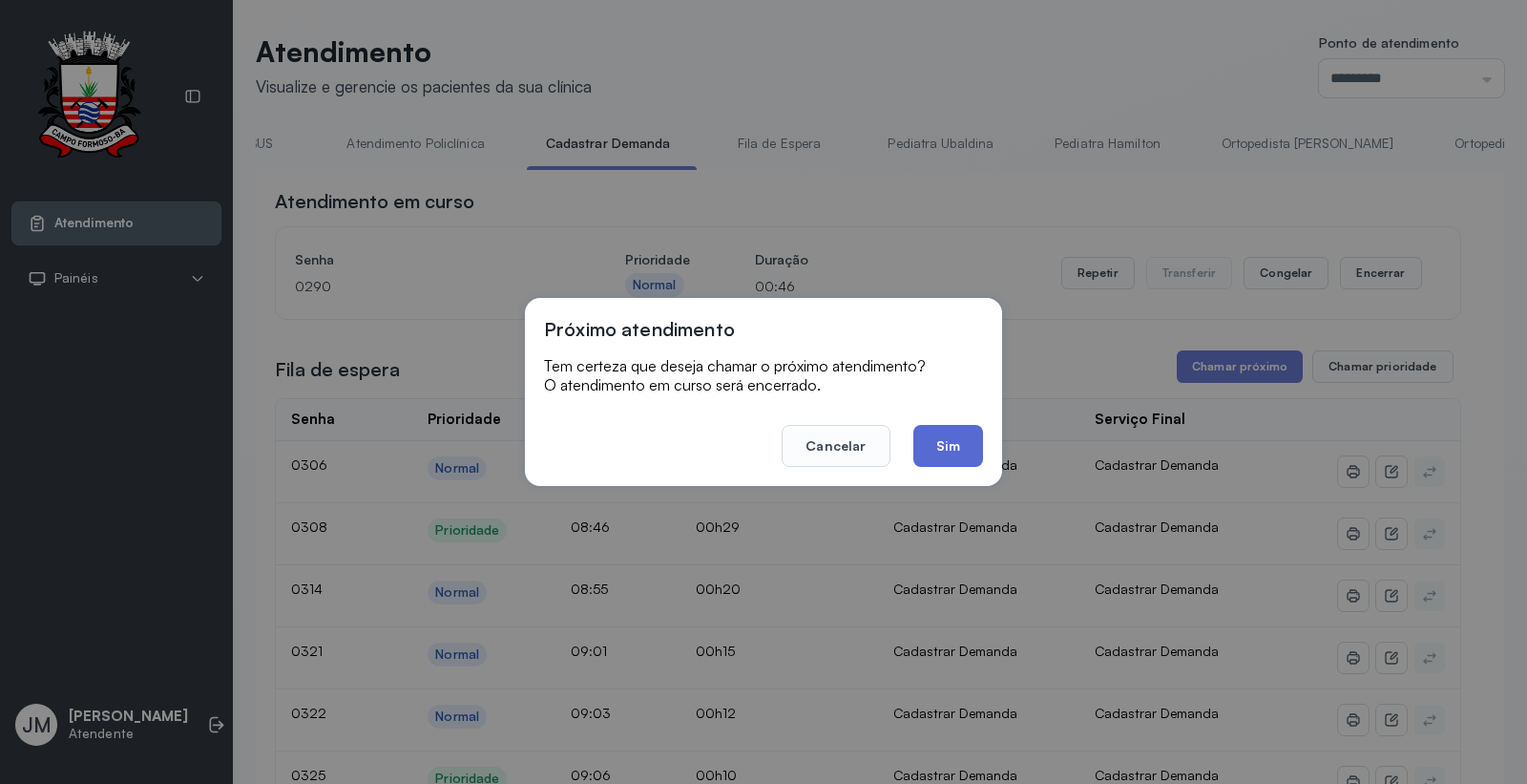
click at [940, 452] on button "Sim" at bounding box center [948, 445] width 70 height 42
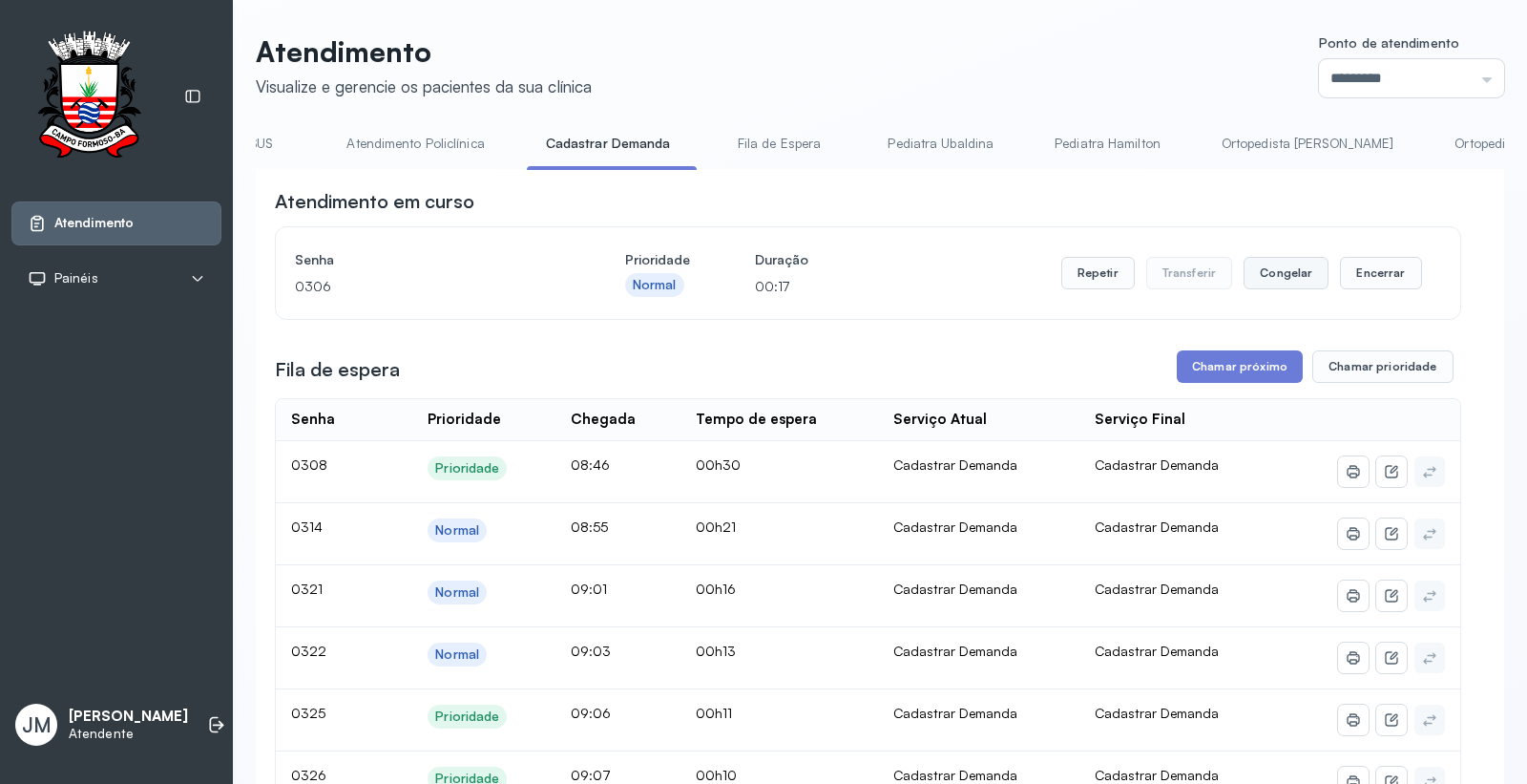
click at [1281, 284] on button "Congelar" at bounding box center [1286, 273] width 85 height 32
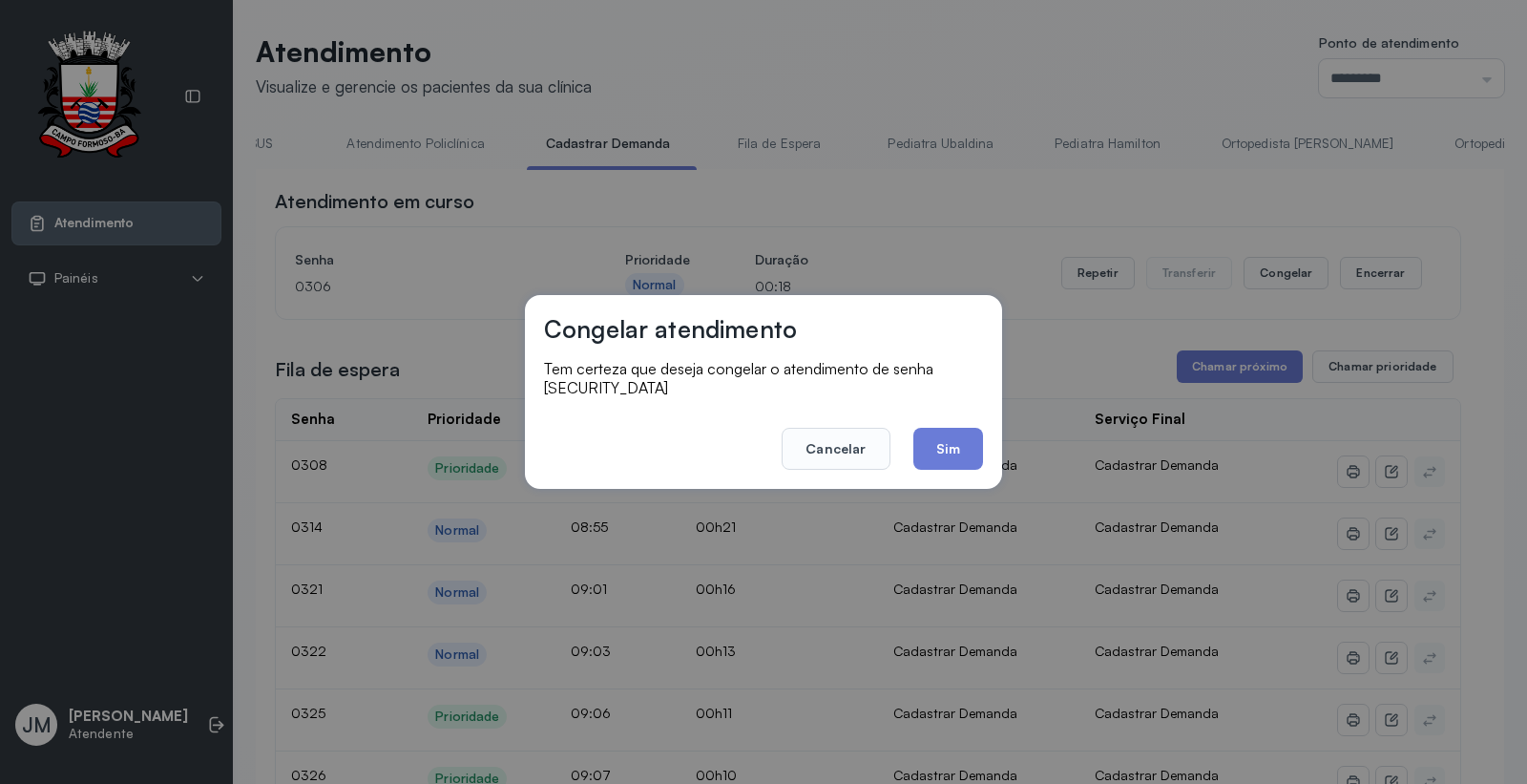
drag, startPoint x: 947, startPoint y: 437, endPoint x: 965, endPoint y: 431, distance: 19.0
click at [959, 434] on button "Sim" at bounding box center [948, 448] width 70 height 42
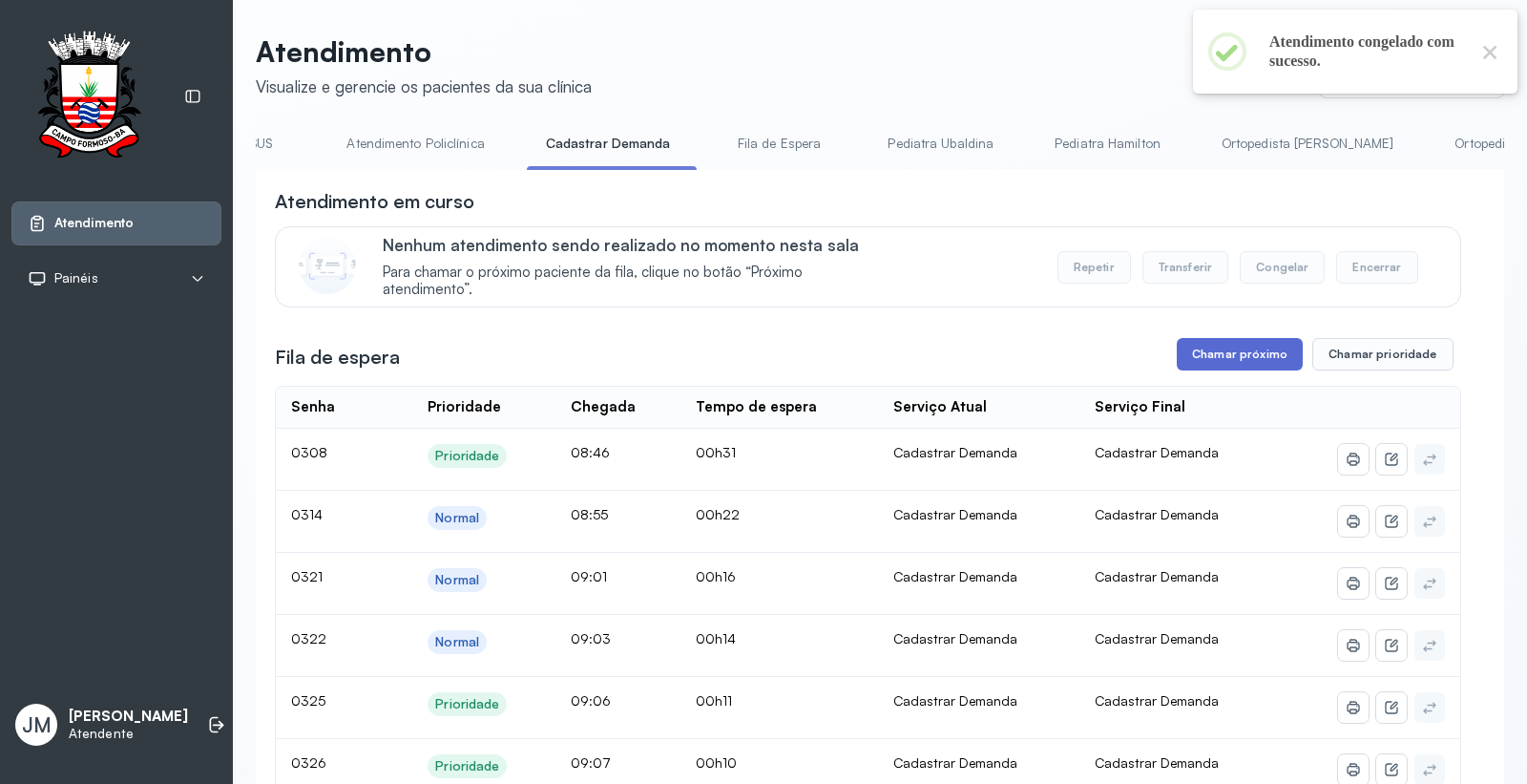
click at [1214, 347] on button "Chamar próximo" at bounding box center [1239, 353] width 126 height 32
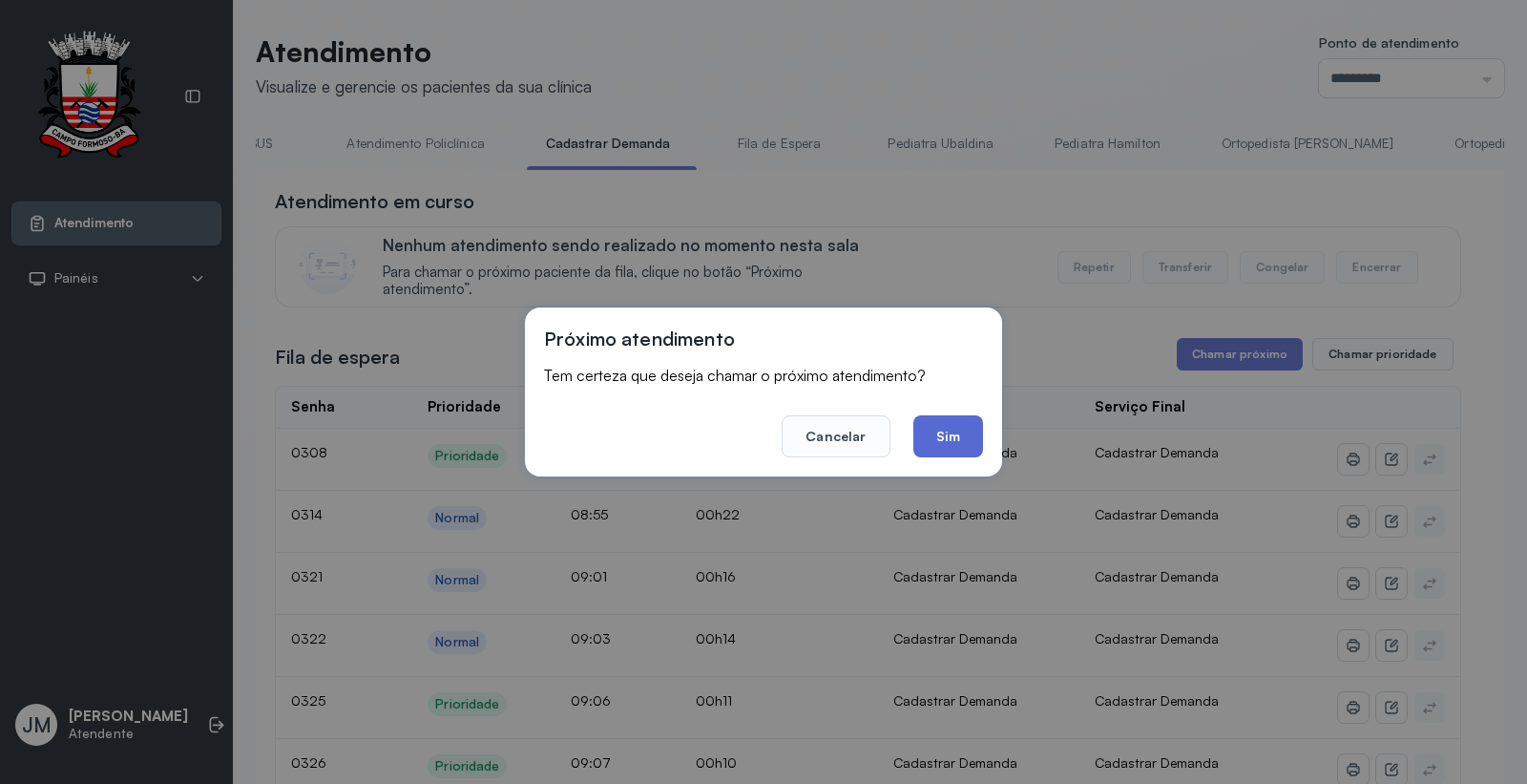
click at [950, 437] on button "Sim" at bounding box center [948, 436] width 70 height 42
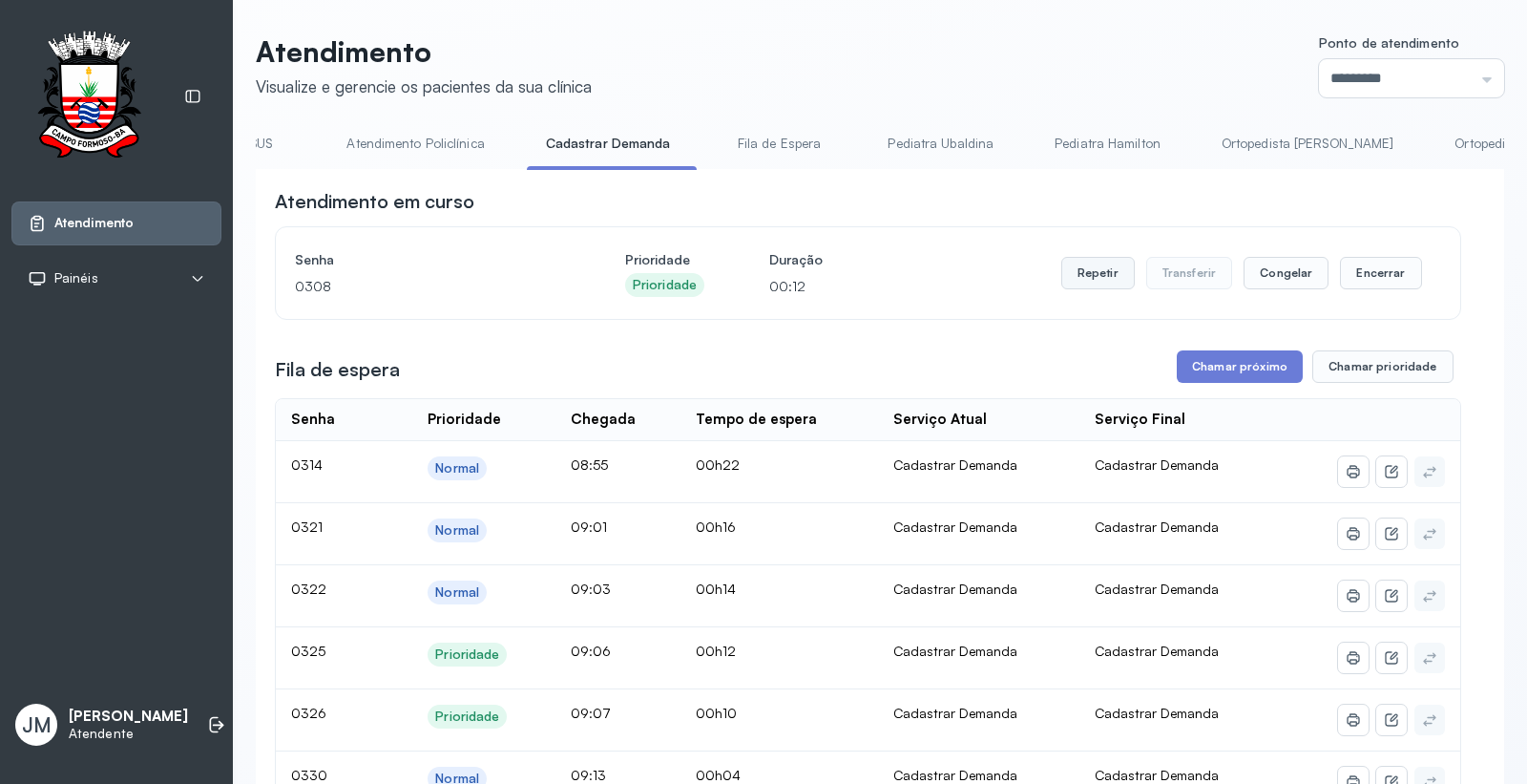
click at [1090, 288] on button "Repetir" at bounding box center [1098, 273] width 74 height 32
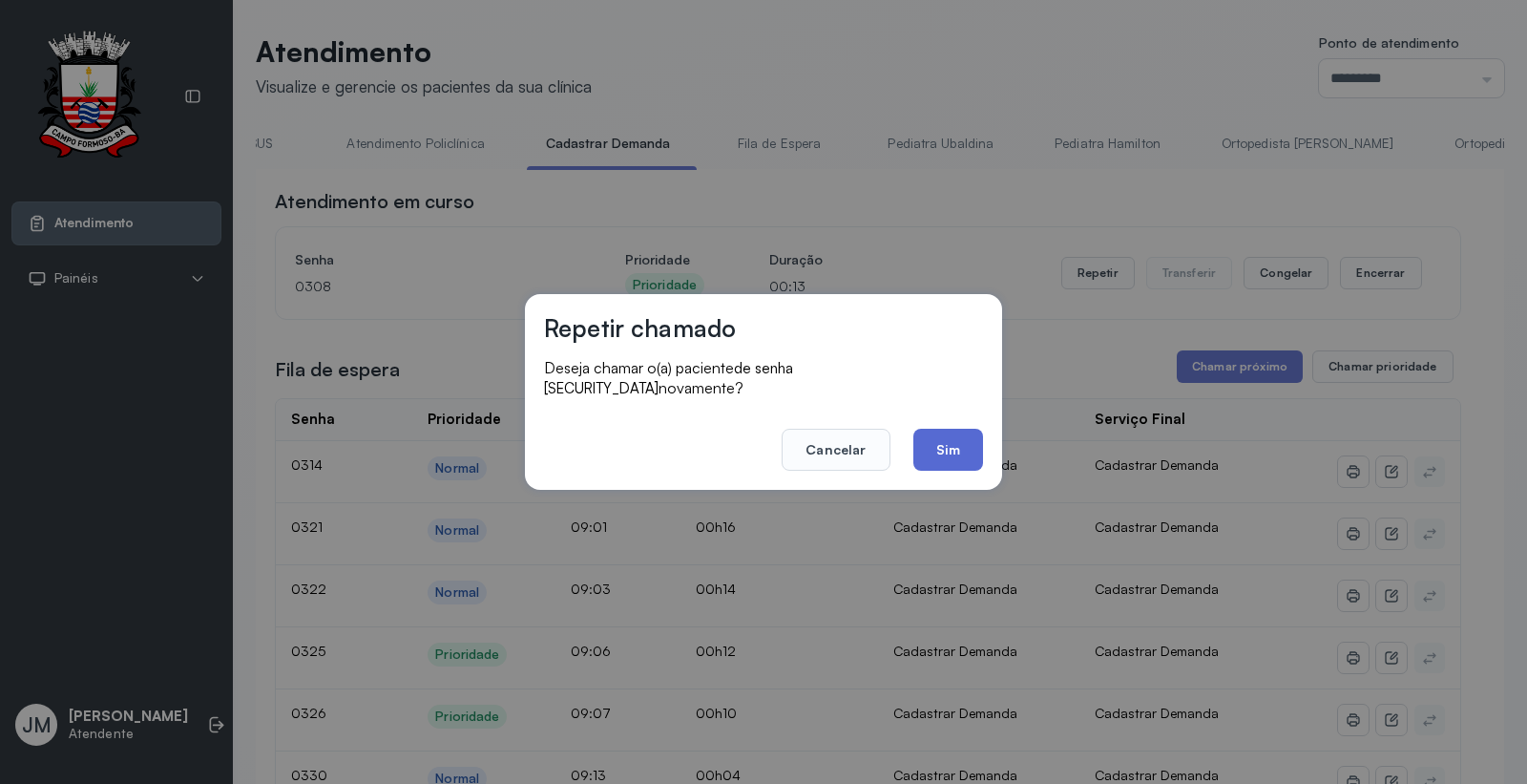
click at [946, 442] on button "Sim" at bounding box center [948, 449] width 70 height 42
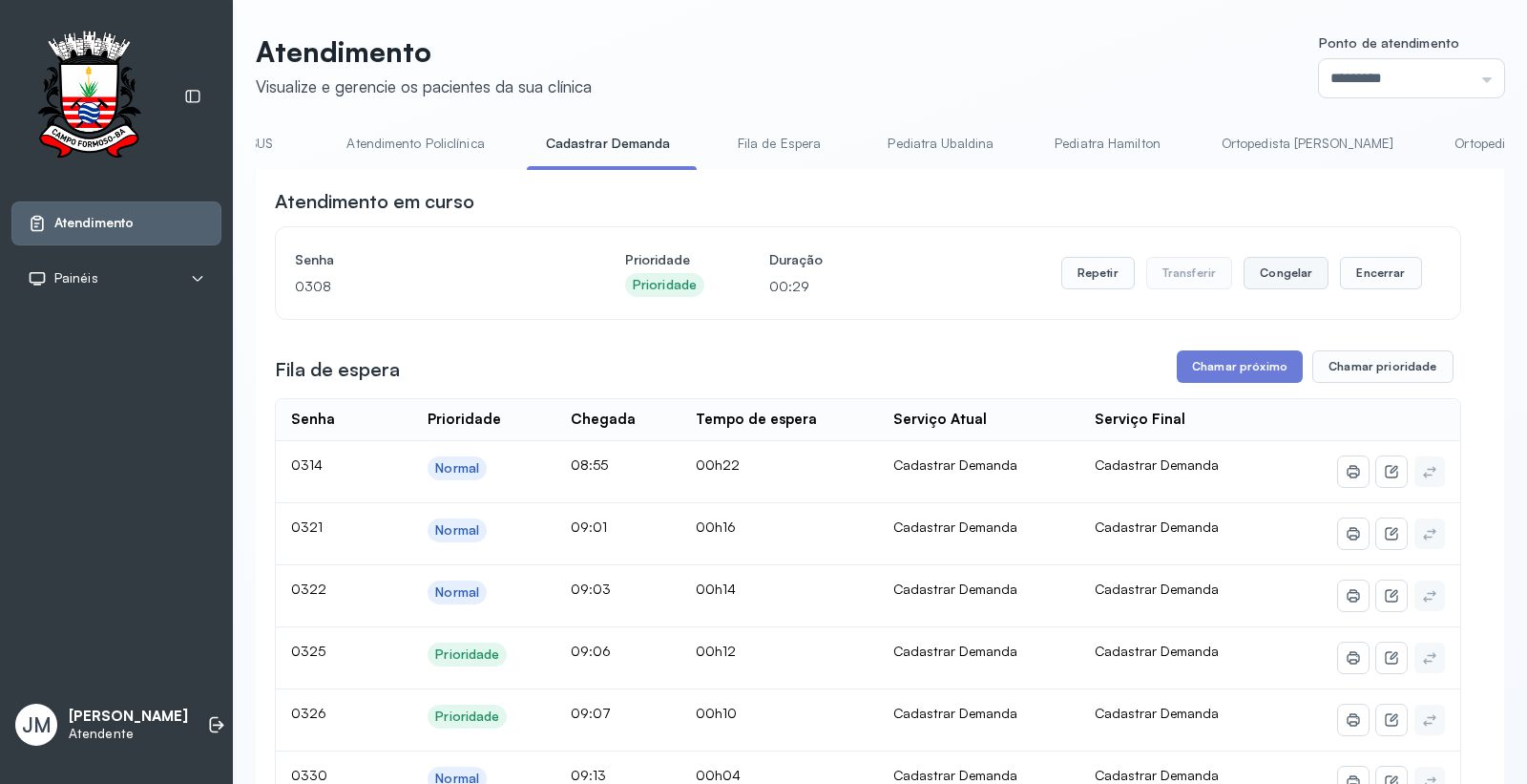
click at [1265, 271] on button "Congelar" at bounding box center [1286, 273] width 85 height 32
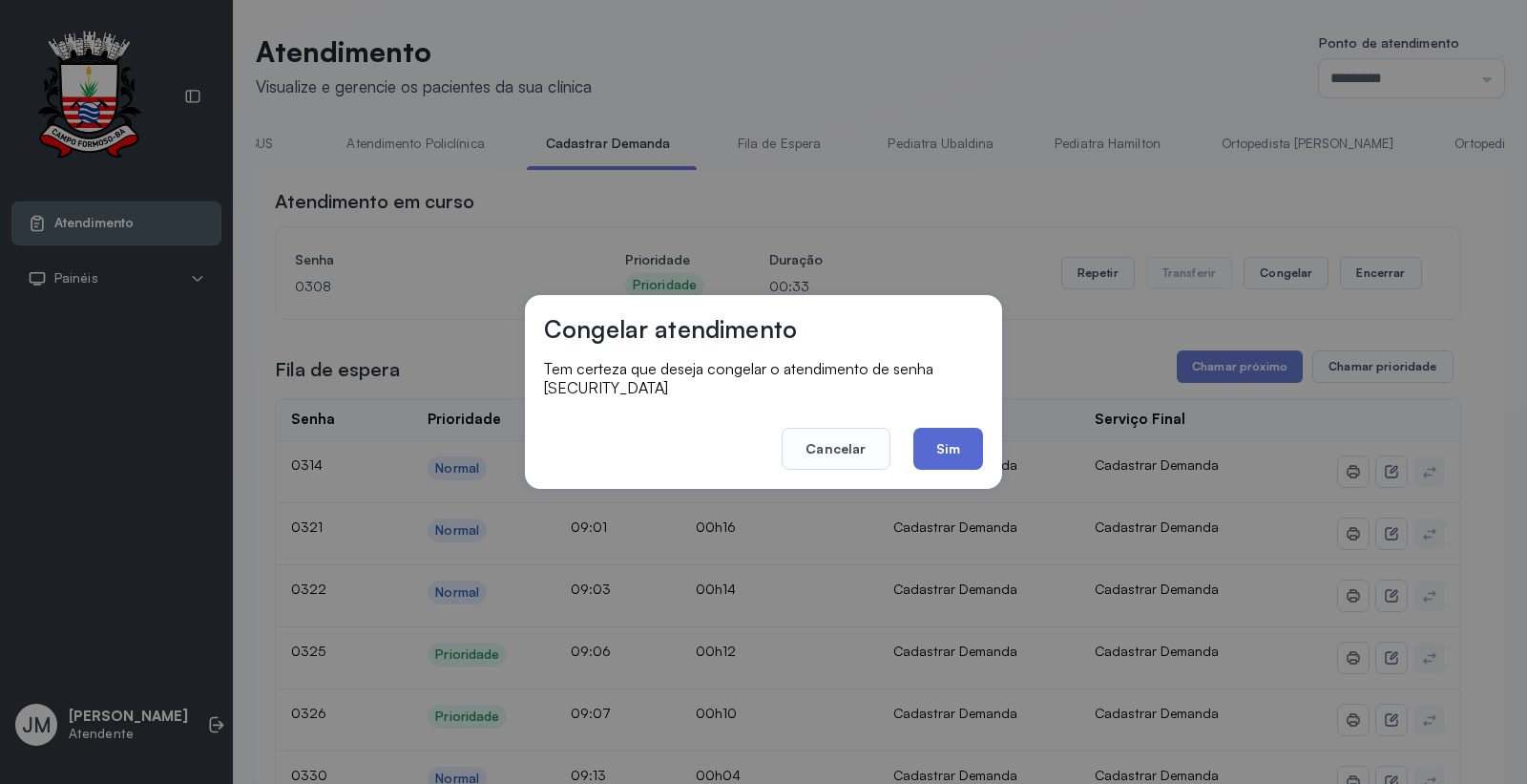
click at [955, 433] on button "Sim" at bounding box center [948, 448] width 70 height 42
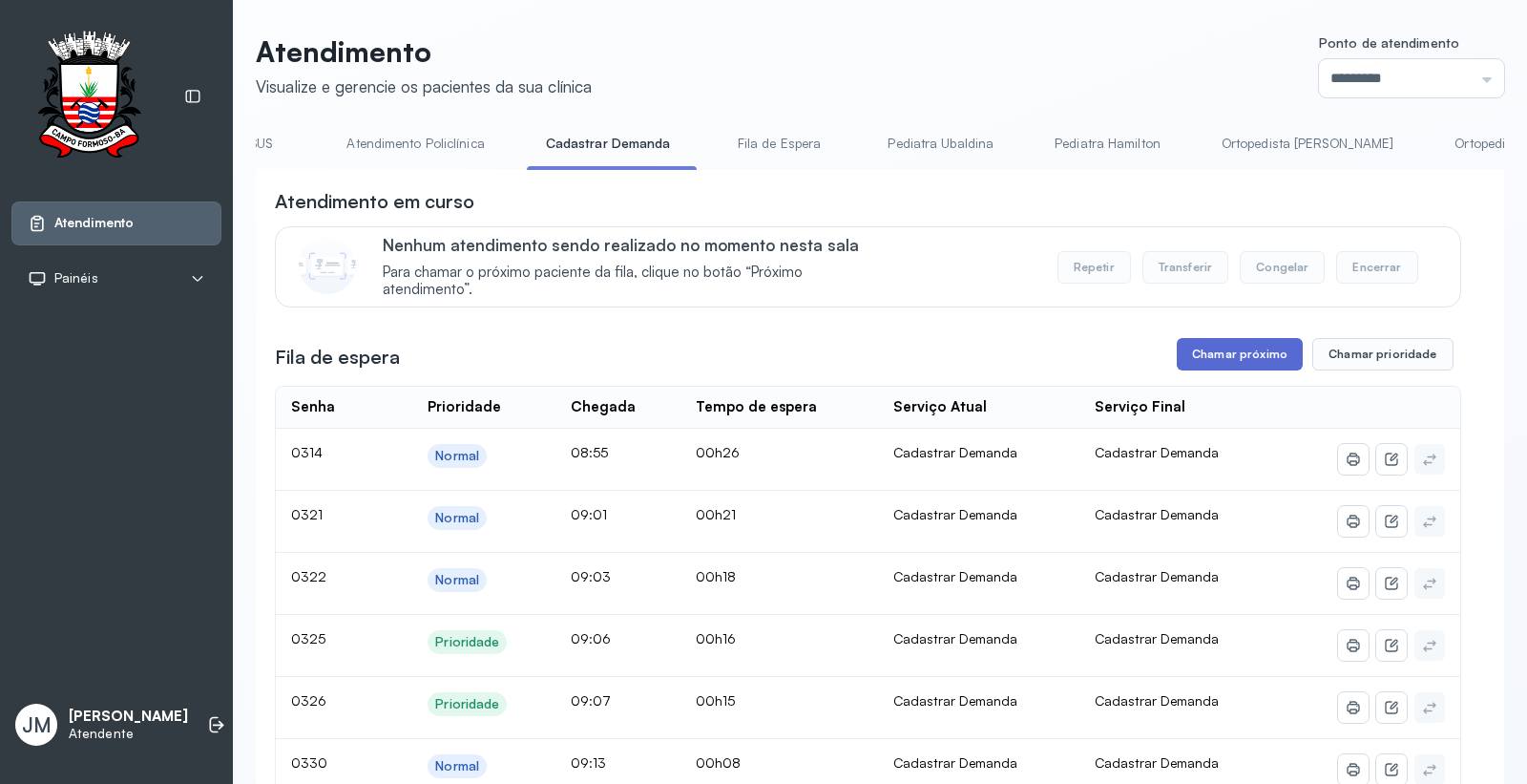
click at [1250, 360] on button "Chamar próximo" at bounding box center [1239, 353] width 126 height 32
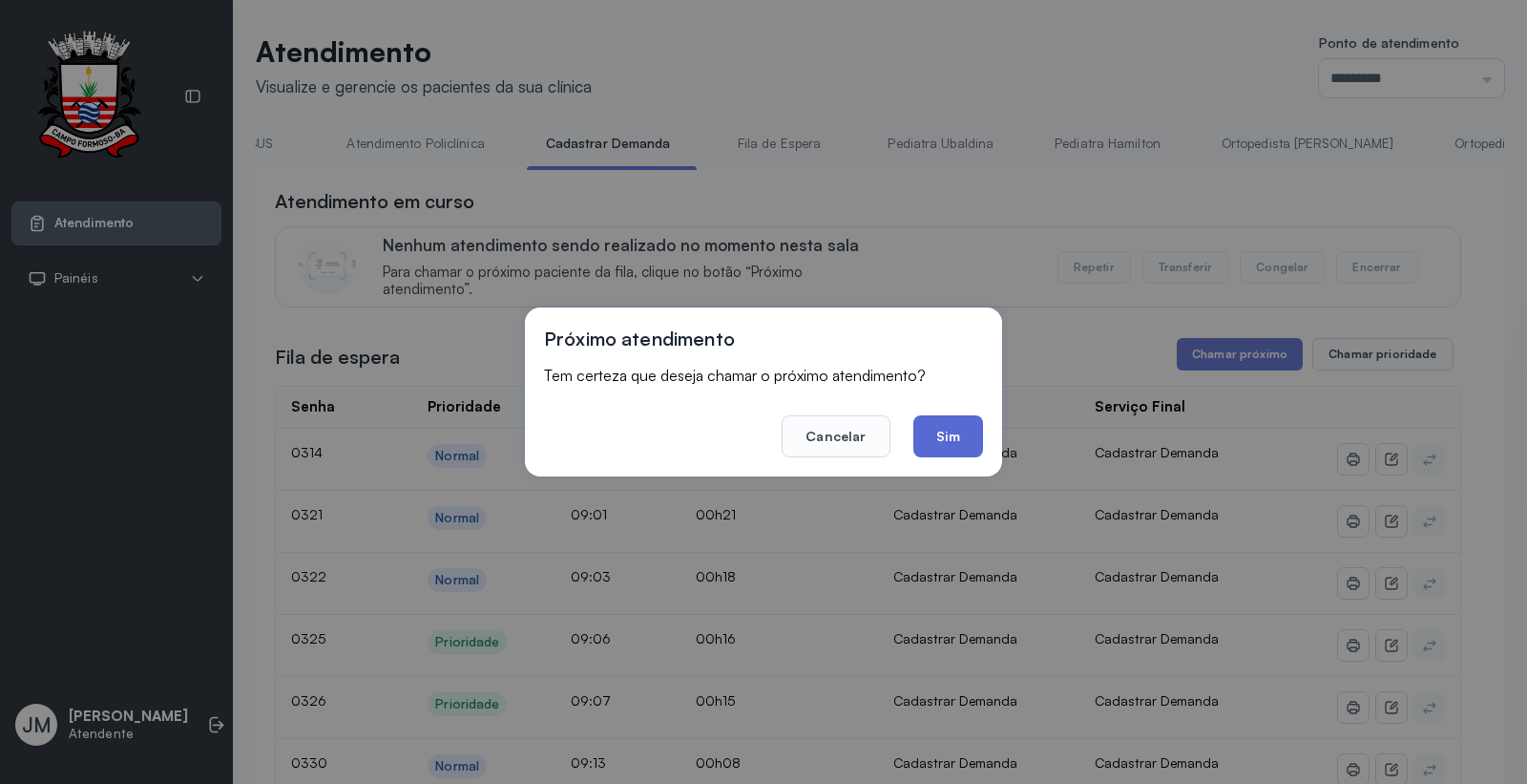
click at [949, 418] on button "Sim" at bounding box center [948, 436] width 70 height 42
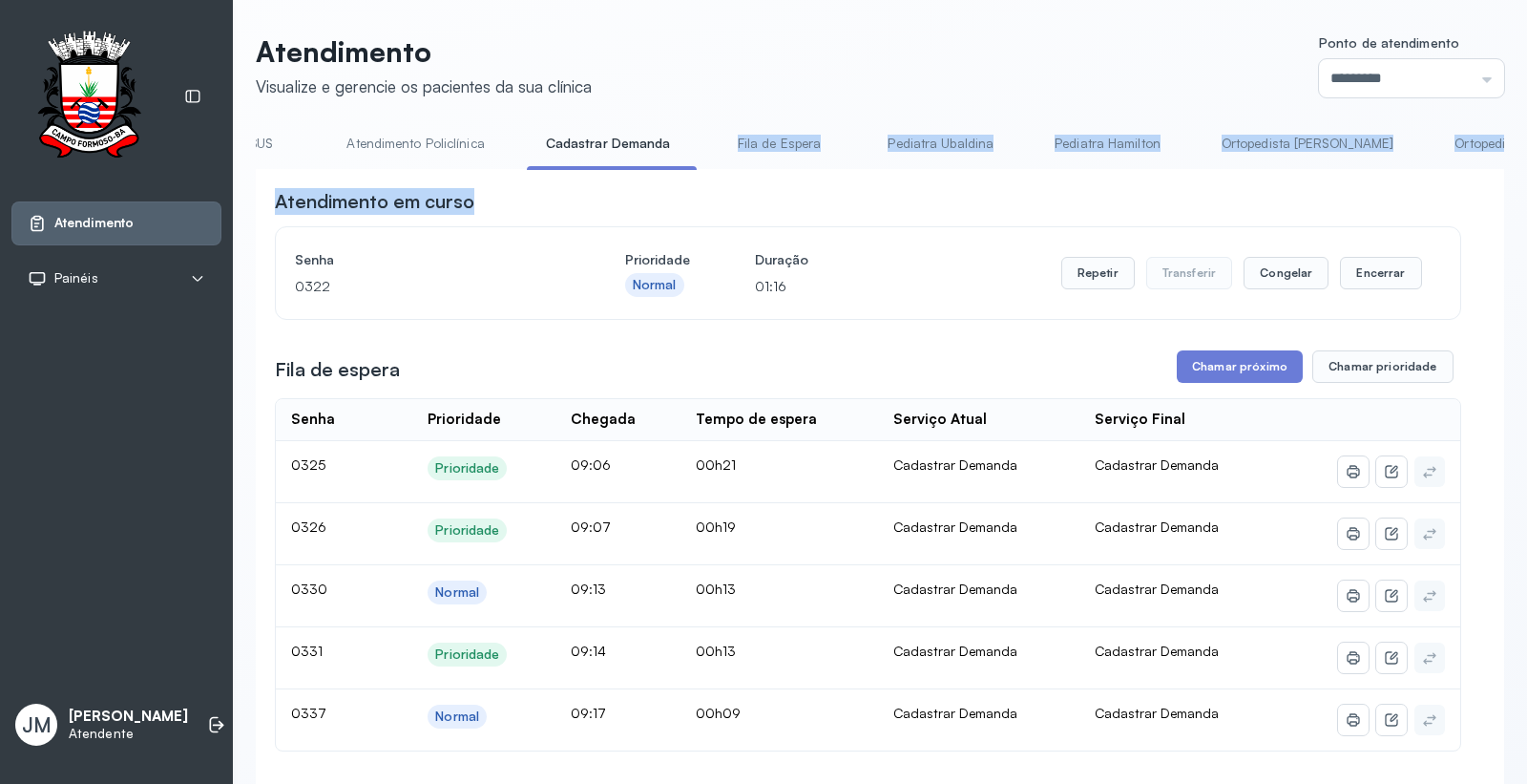
drag, startPoint x: 700, startPoint y: 167, endPoint x: 605, endPoint y: 180, distance: 95.9
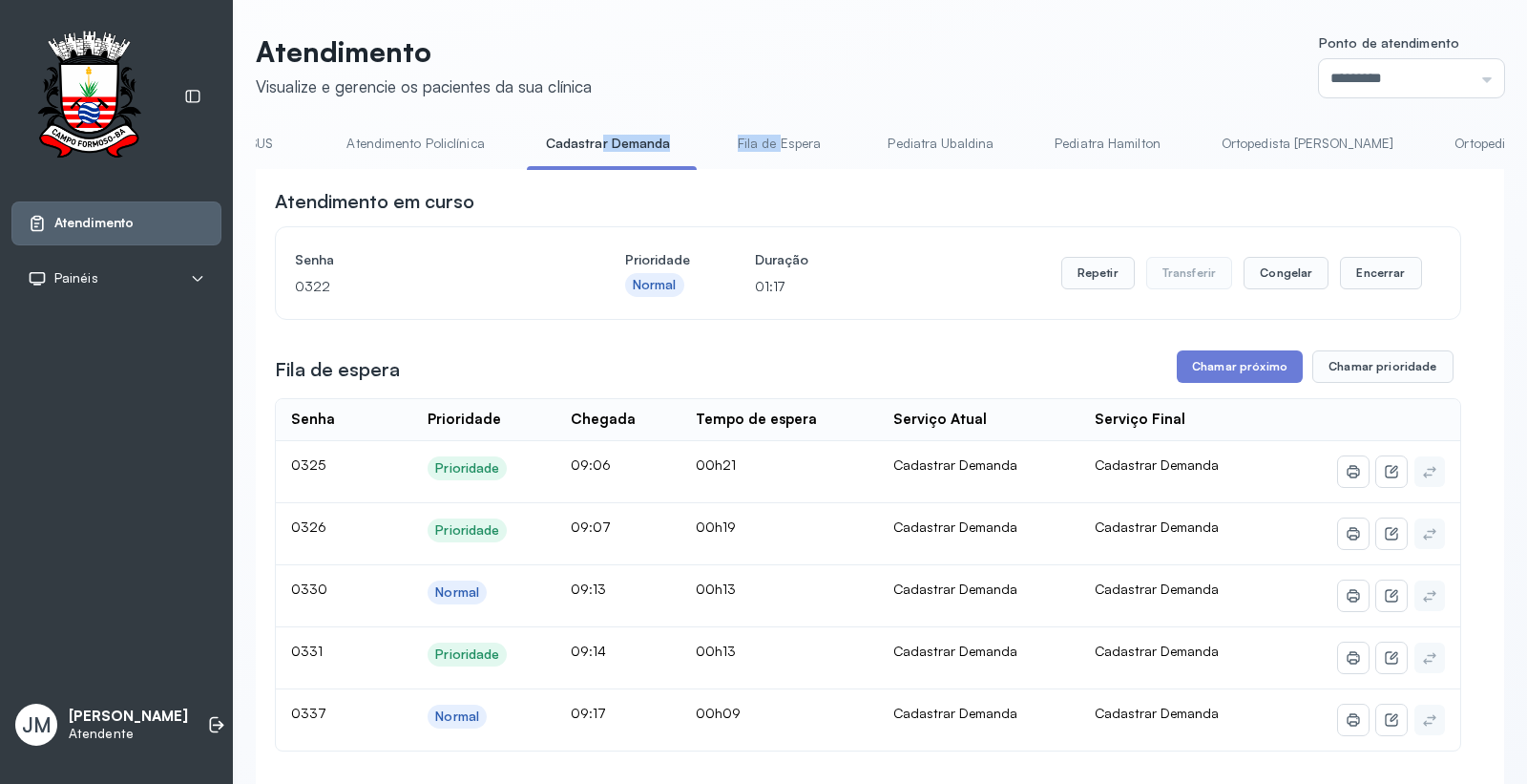
drag, startPoint x: 766, startPoint y: 166, endPoint x: 585, endPoint y: 158, distance: 181.2
click at [658, 204] on div "Atendimento em curso" at bounding box center [868, 201] width 1186 height 26
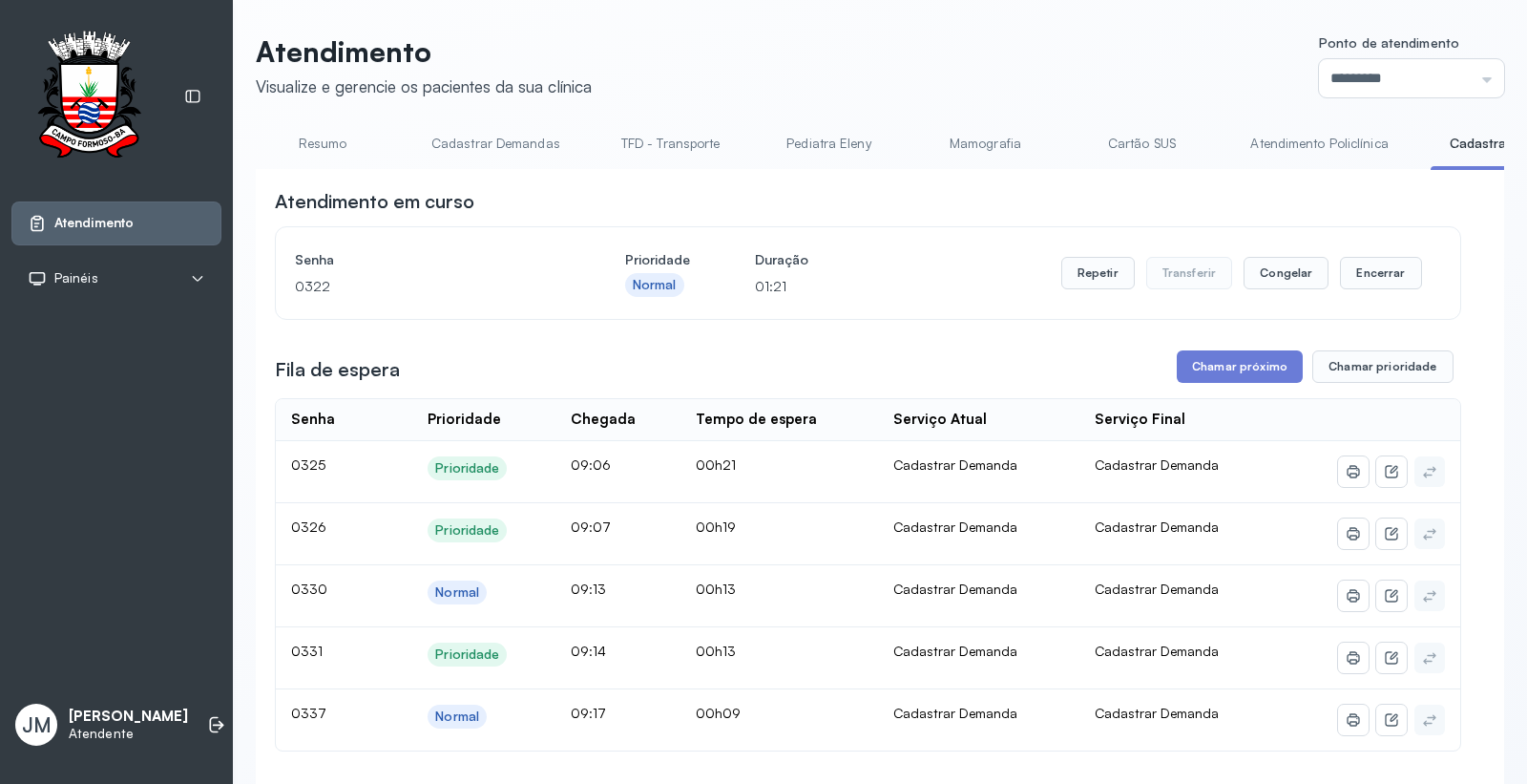
drag, startPoint x: 313, startPoint y: 138, endPoint x: 334, endPoint y: 139, distance: 21.0
click at [313, 137] on link "Resumo" at bounding box center [323, 143] width 133 height 31
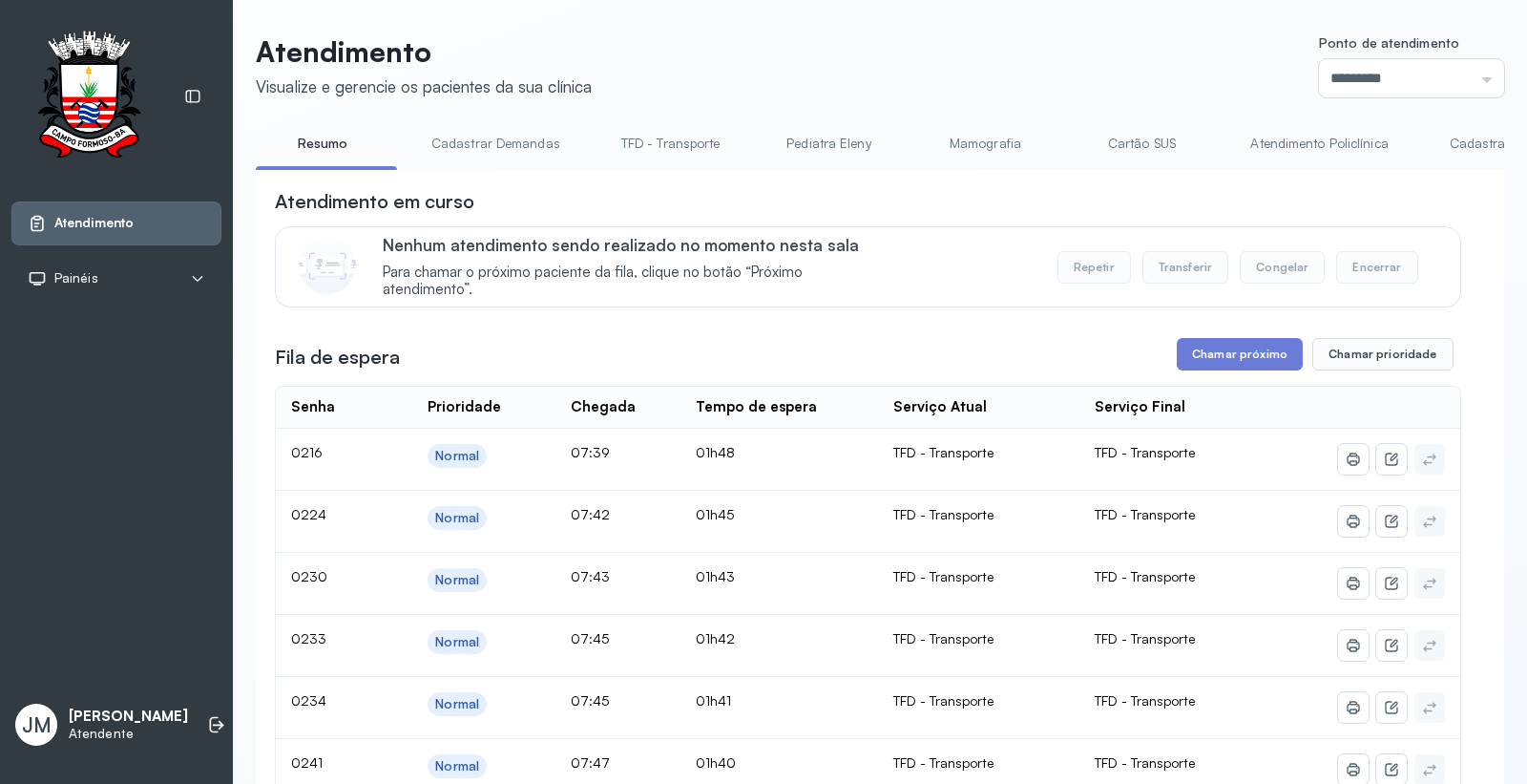
click at [1455, 146] on link "Cadastrar Demanda" at bounding box center [1510, 143] width 160 height 31
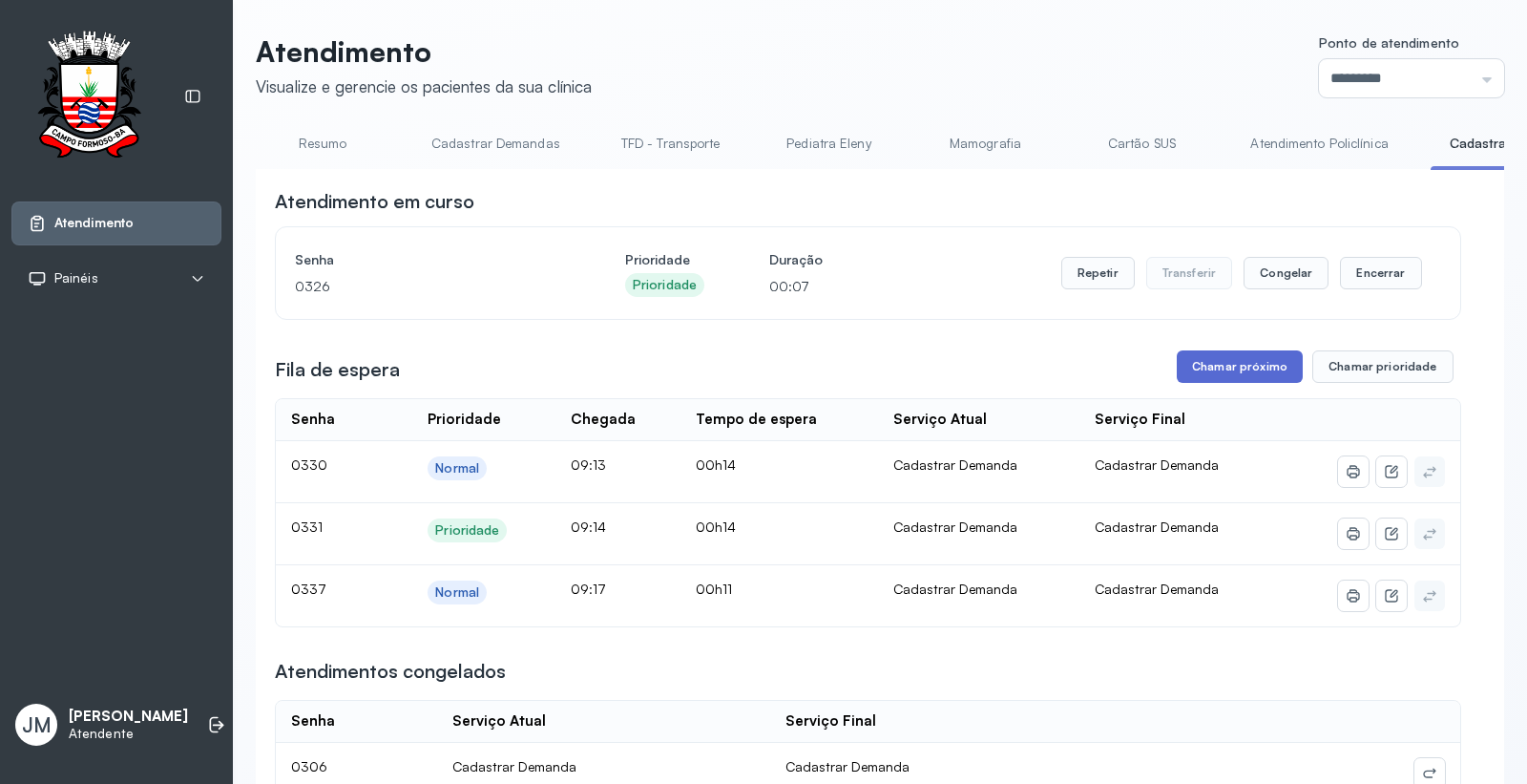
click at [1222, 356] on button "Chamar próximo" at bounding box center [1239, 366] width 126 height 32
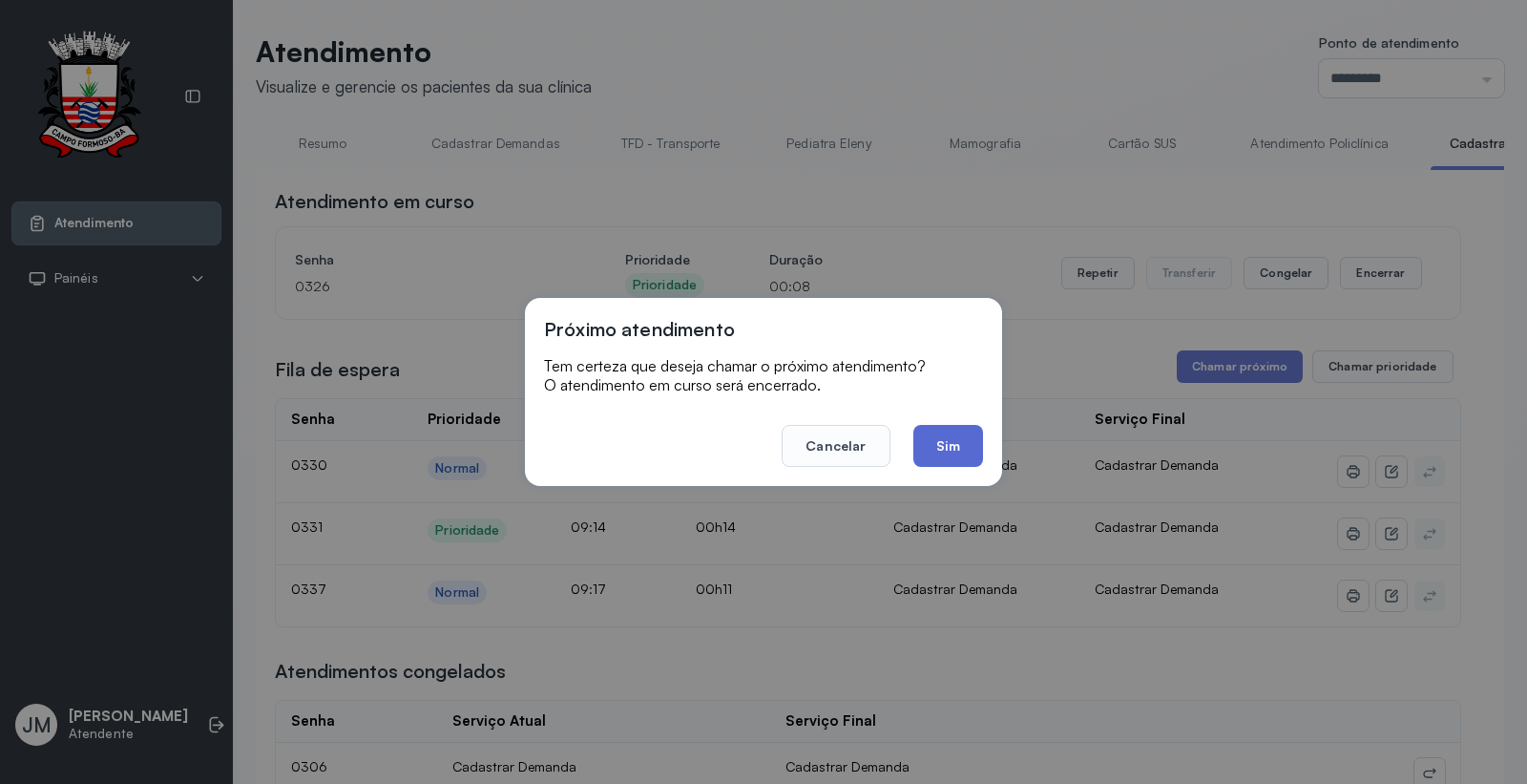
drag, startPoint x: 935, startPoint y: 445, endPoint x: 977, endPoint y: 420, distance: 48.9
click at [937, 445] on button "Sim" at bounding box center [948, 445] width 70 height 42
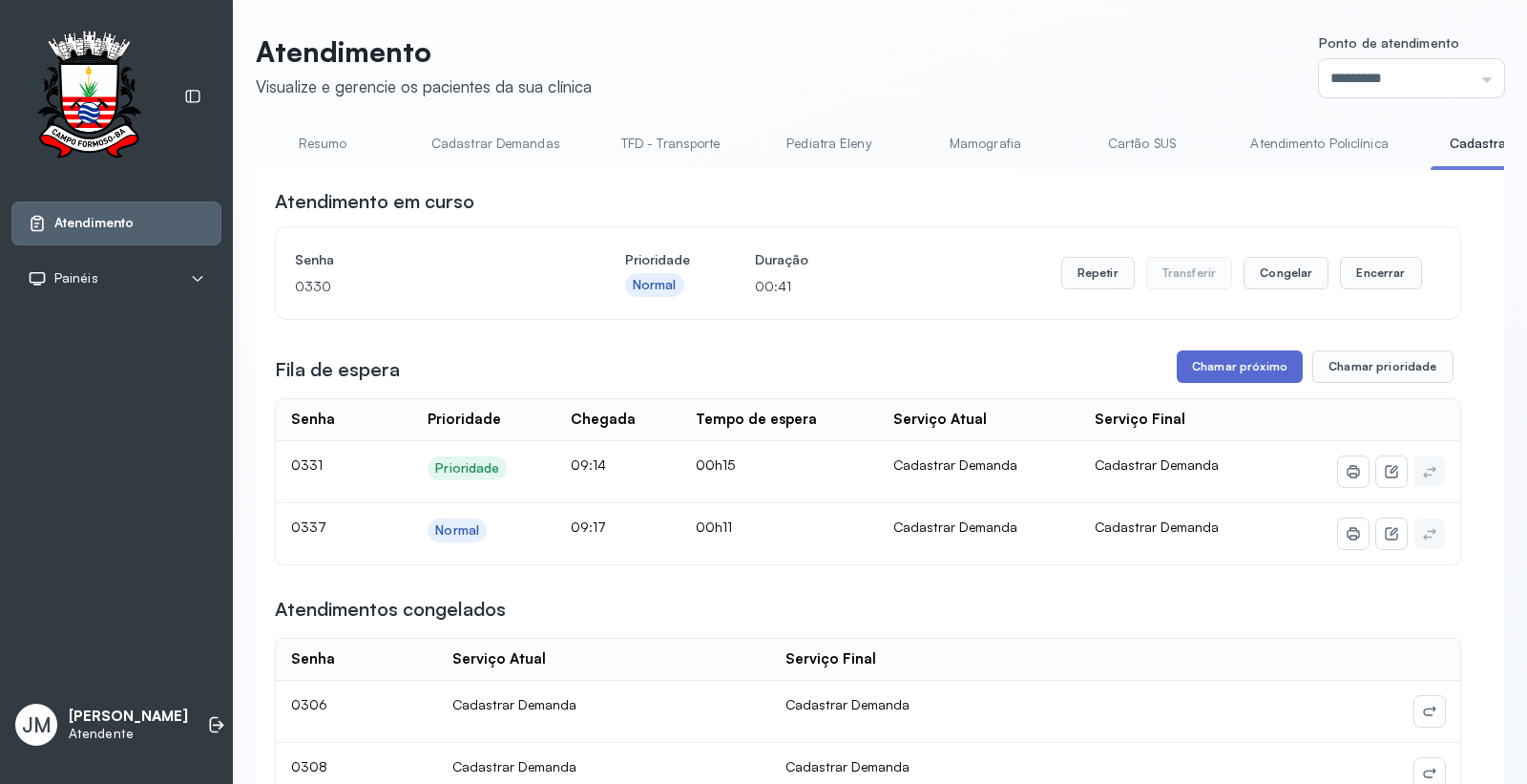
click at [1210, 363] on button "Chamar próximo" at bounding box center [1239, 366] width 126 height 32
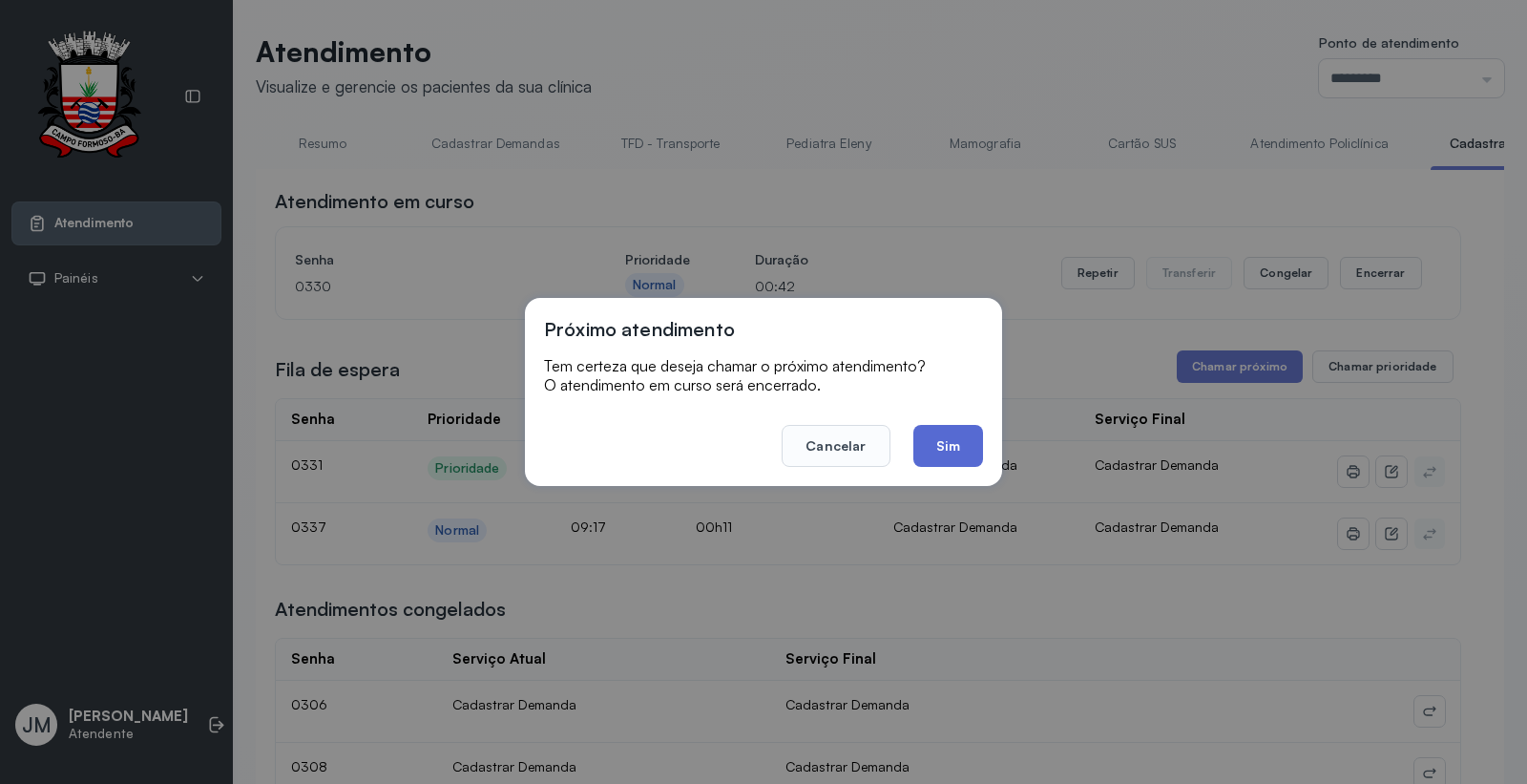
click at [936, 432] on button "Sim" at bounding box center [948, 445] width 70 height 42
